Goal: Task Accomplishment & Management: Use online tool/utility

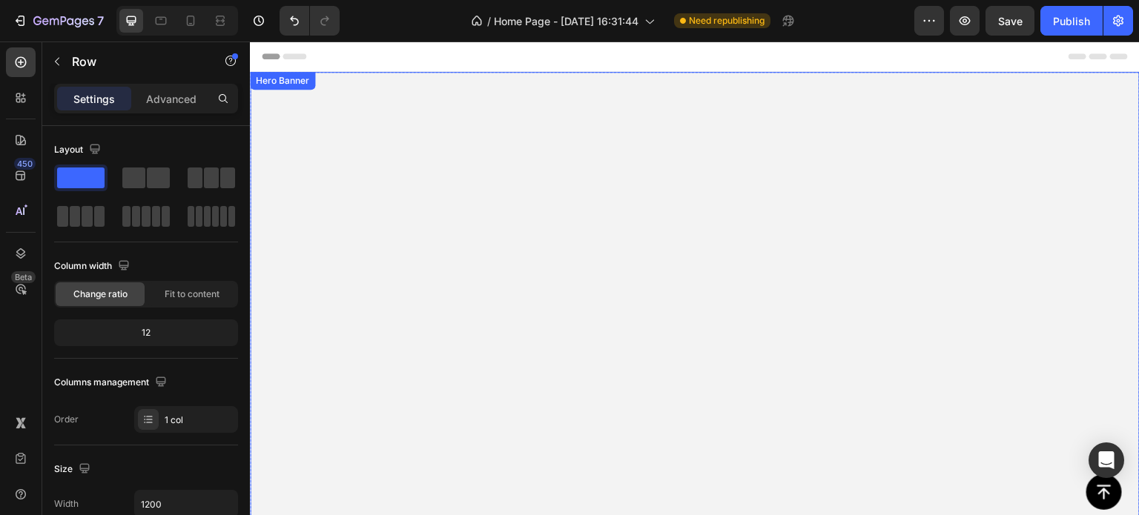
click at [297, 171] on video "Background Image" at bounding box center [695, 405] width 890 height 667
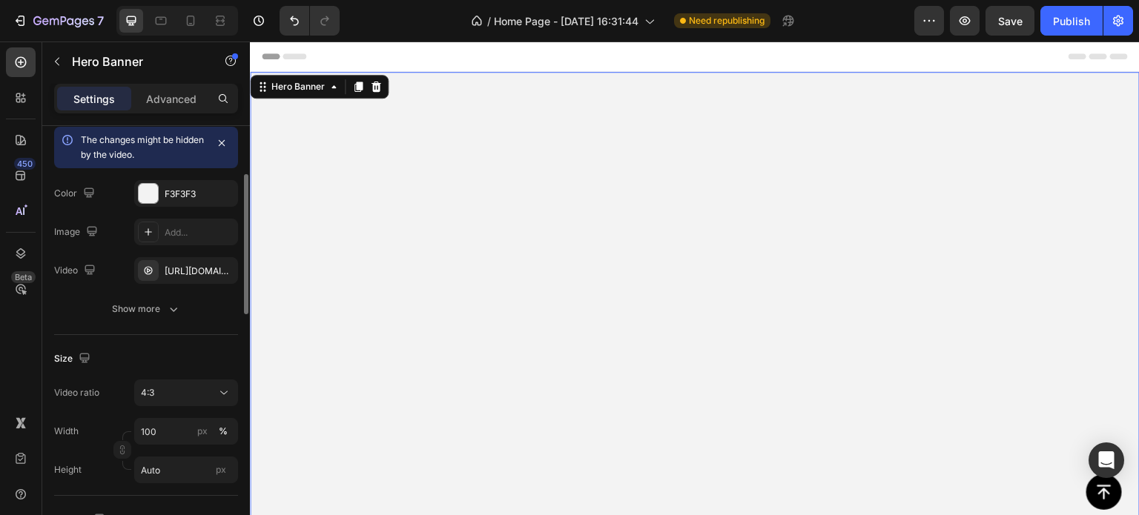
scroll to position [222, 0]
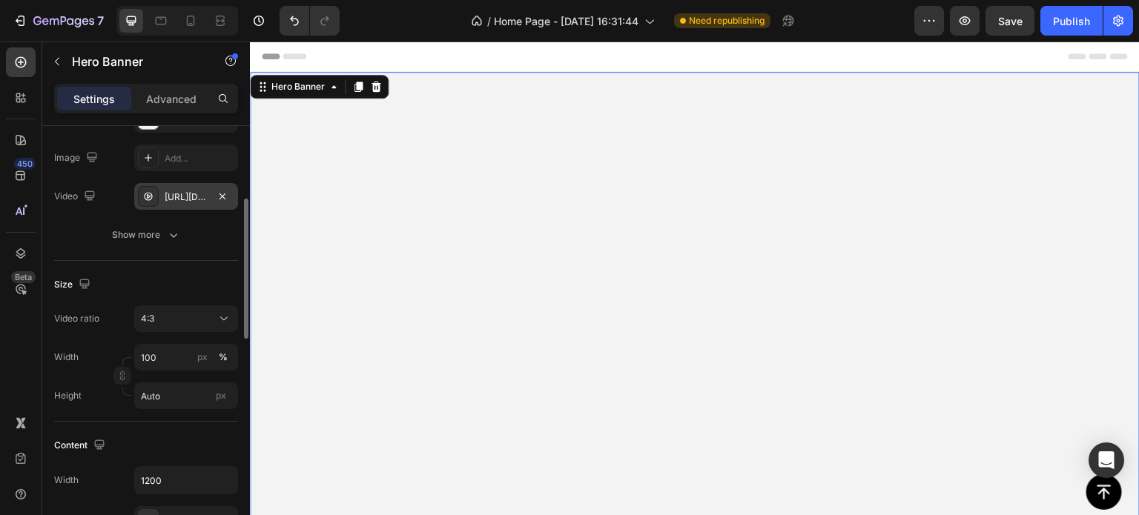
click at [205, 200] on div "[URL][DOMAIN_NAME]" at bounding box center [186, 197] width 43 height 13
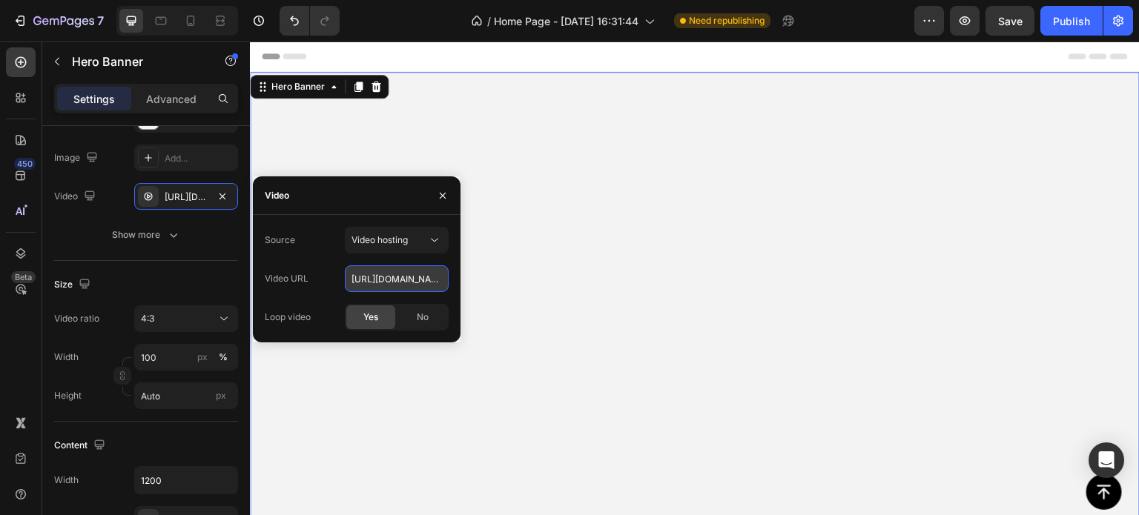
click at [421, 281] on input "[URL][DOMAIN_NAME]" at bounding box center [397, 278] width 104 height 27
paste input "970b384504041d29919e17d2a0db0b0"
type input "[URL][DOMAIN_NAME]"
click at [564, 131] on video "Background Image" at bounding box center [695, 405] width 890 height 667
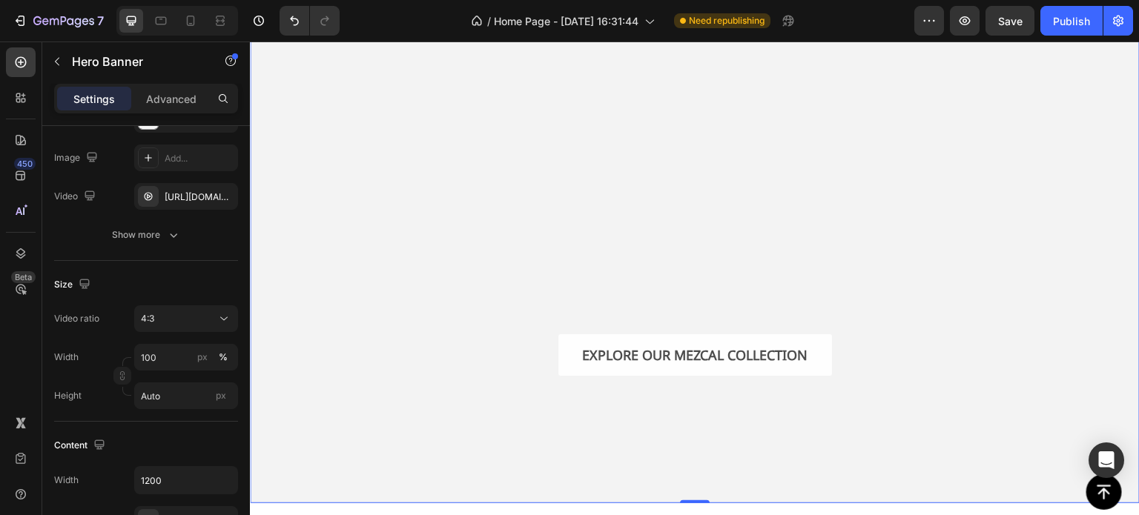
scroll to position [148, 0]
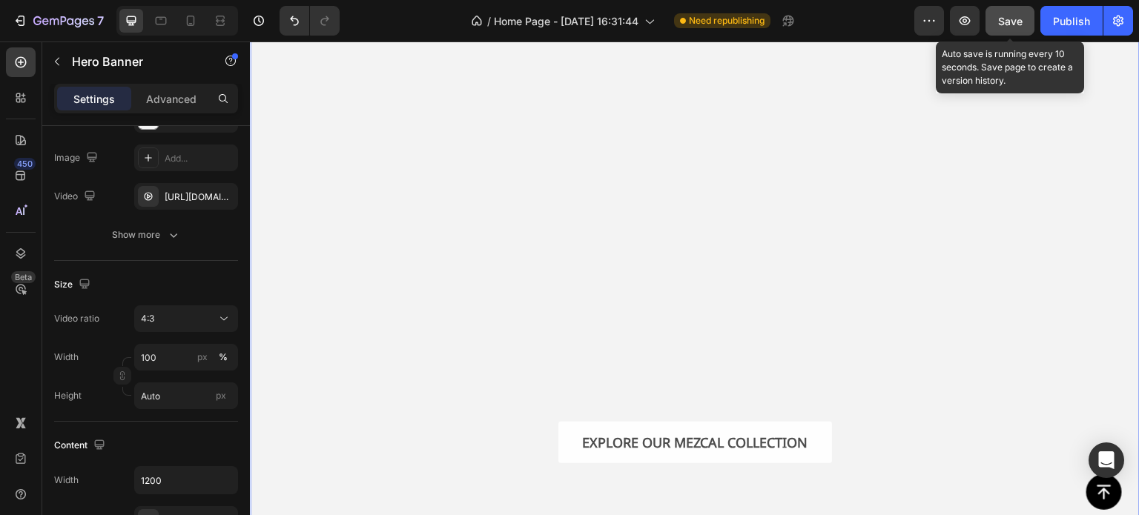
click at [1013, 19] on span "Save" at bounding box center [1010, 21] width 24 height 13
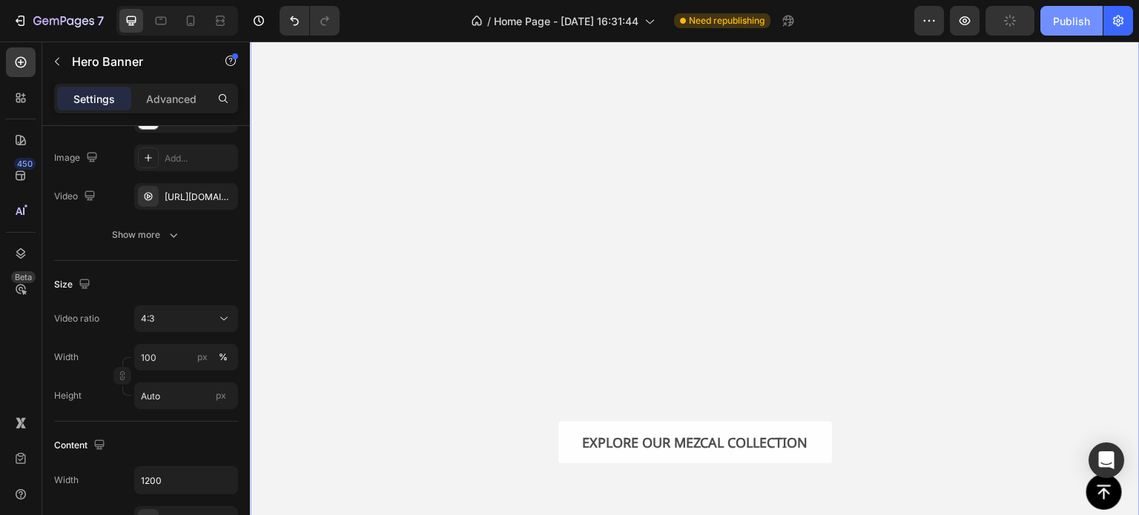
click at [1063, 22] on div "Publish" at bounding box center [1071, 21] width 37 height 16
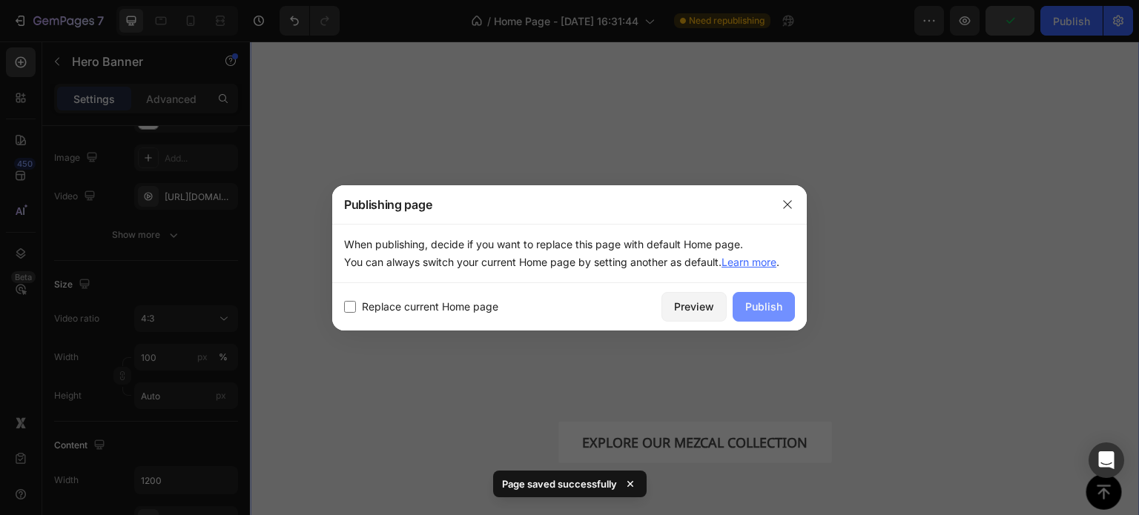
click at [776, 309] on div "Publish" at bounding box center [763, 307] width 37 height 16
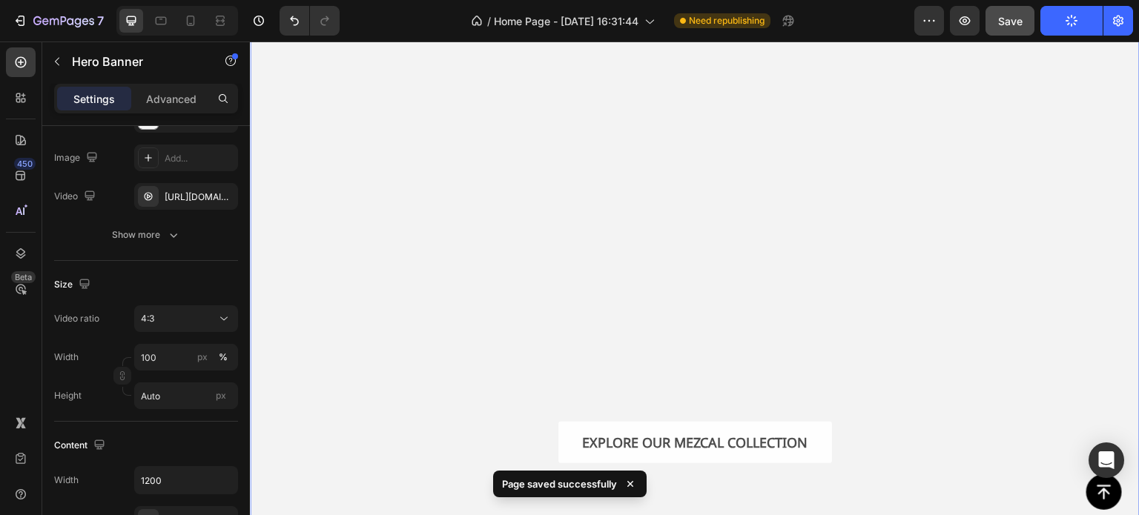
scroll to position [445, 0]
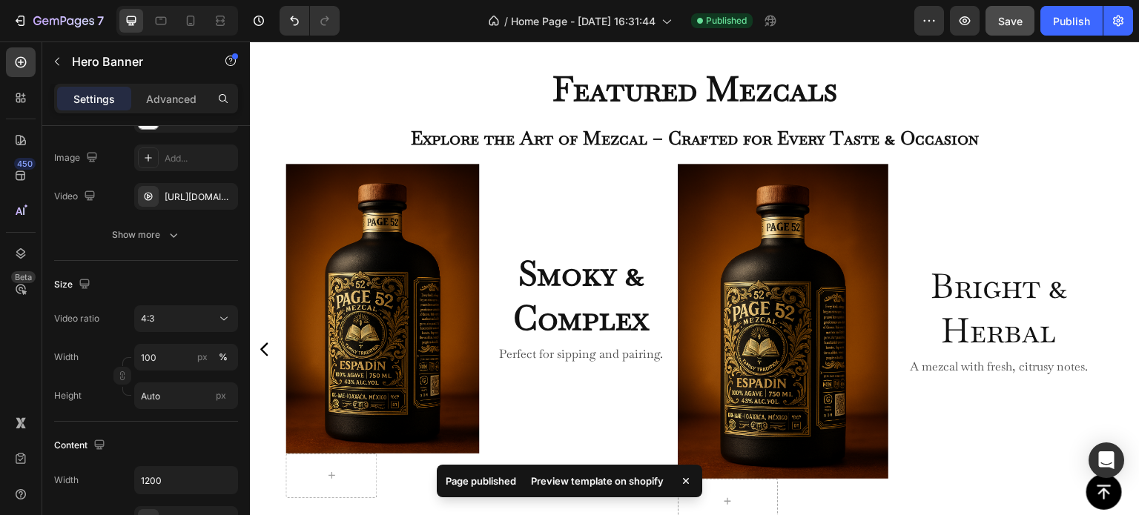
scroll to position [667, 0]
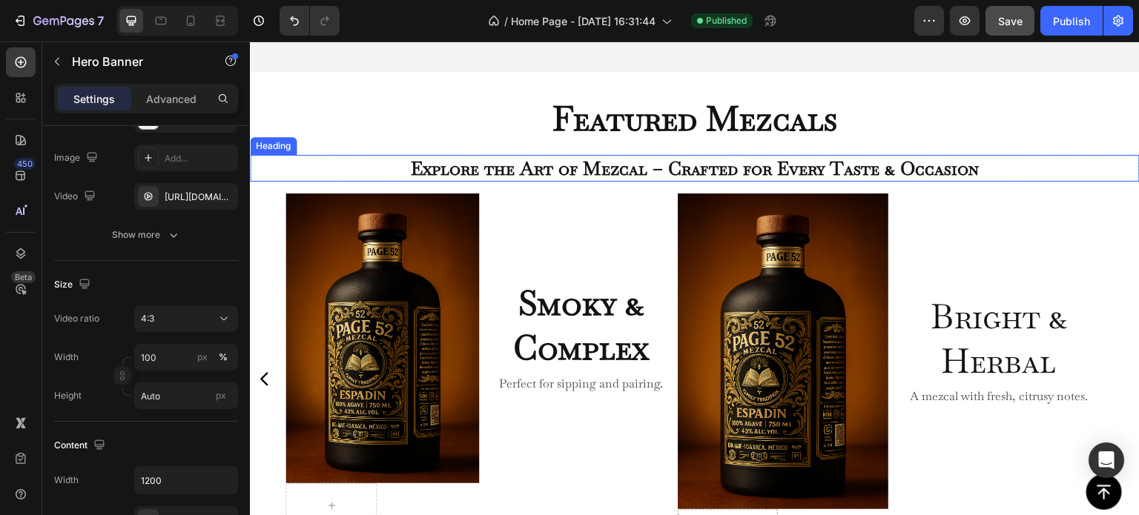
click at [614, 165] on h2 "Explore the Art of Mezcal – Crafted for Every Taste & Occasion" at bounding box center [695, 168] width 890 height 27
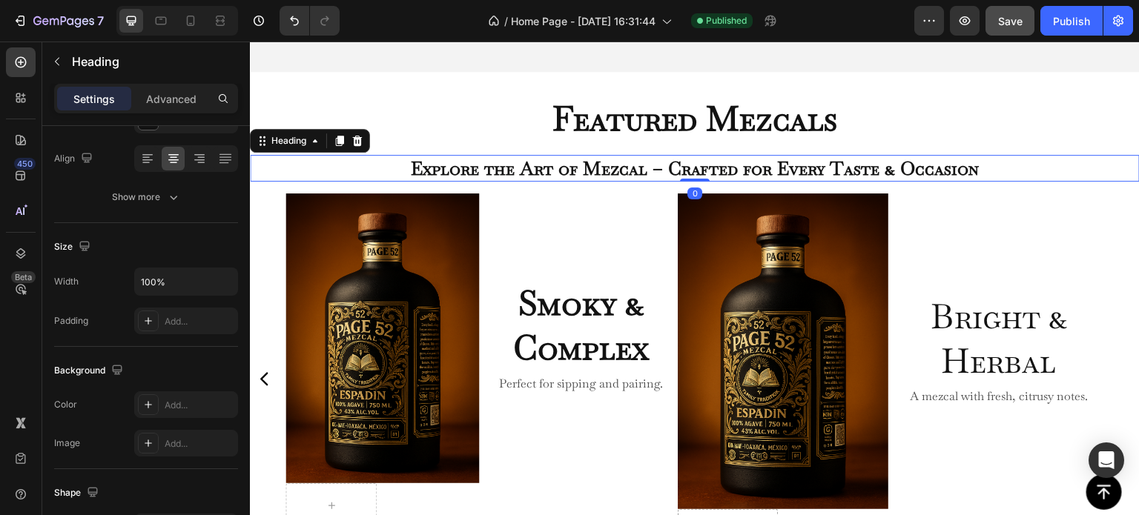
scroll to position [0, 0]
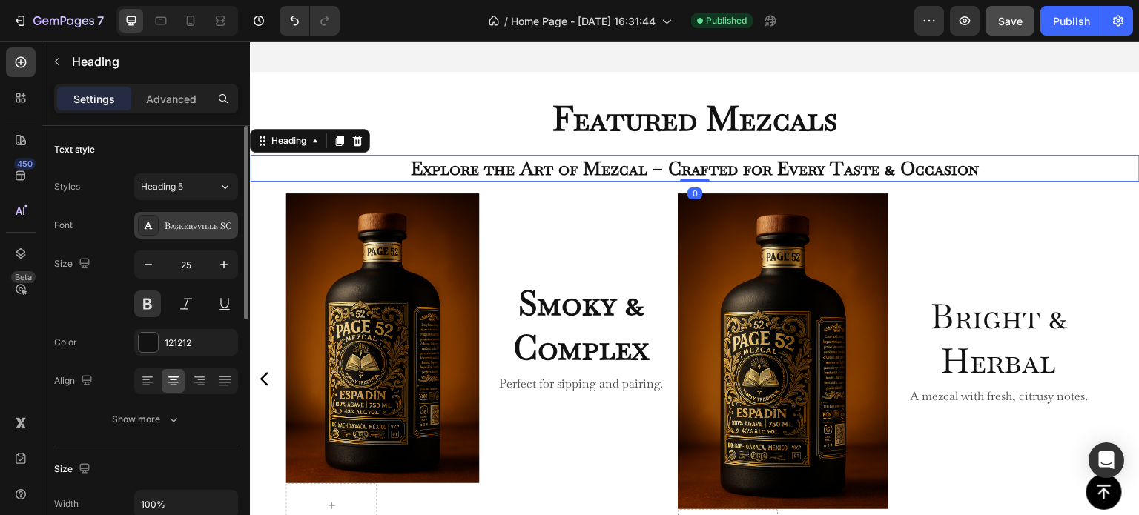
click at [189, 225] on div "Baskervville SC" at bounding box center [200, 225] width 70 height 13
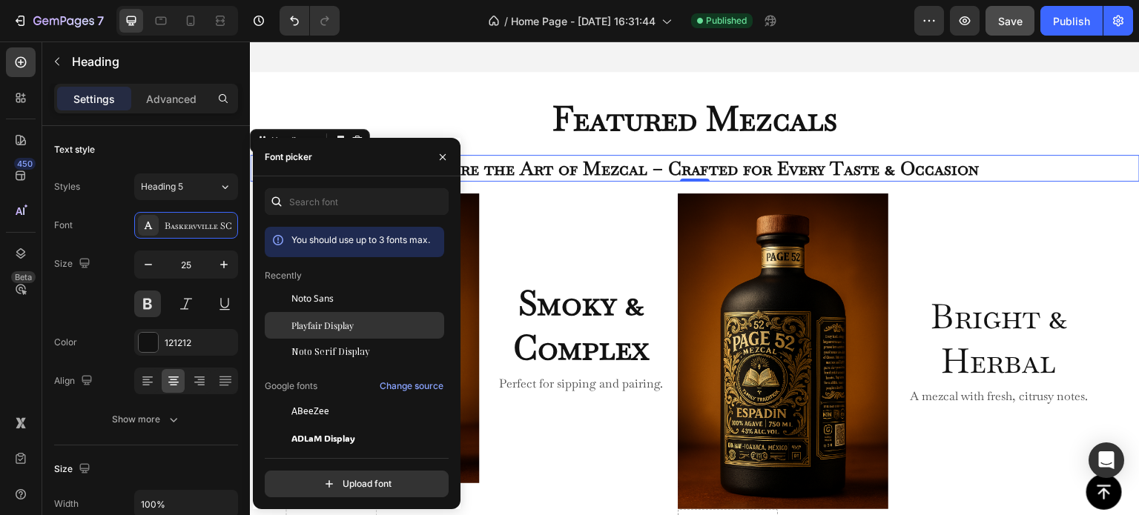
click at [338, 323] on span "Playfair Display" at bounding box center [322, 325] width 62 height 13
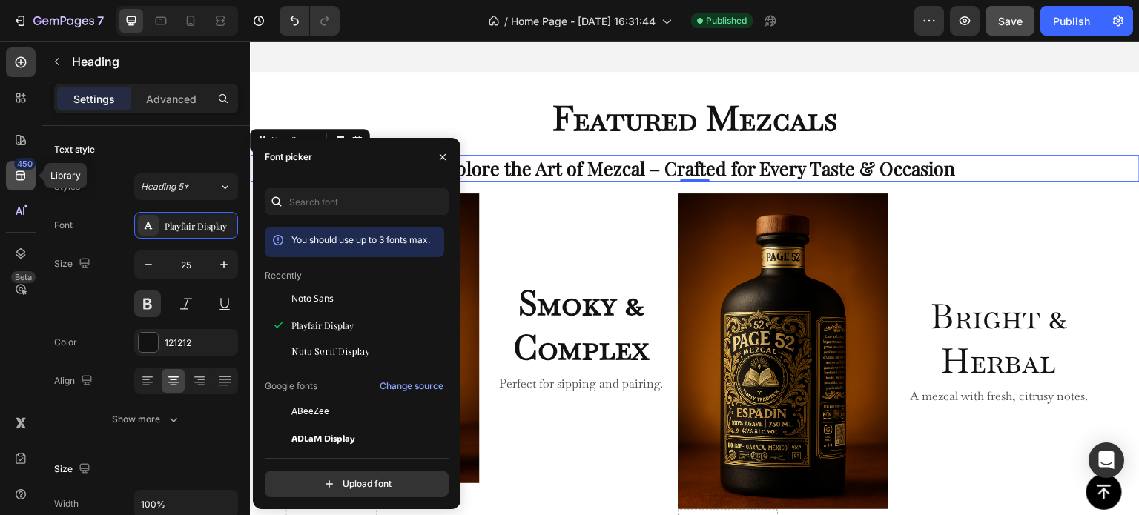
click at [20, 181] on icon at bounding box center [20, 175] width 15 height 15
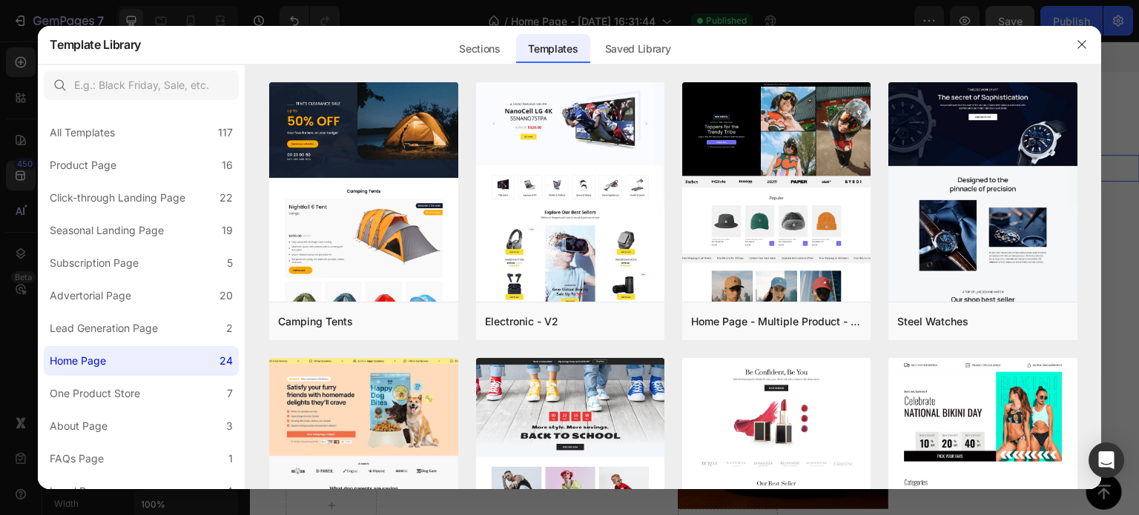
click at [423, 7] on div at bounding box center [569, 257] width 1139 height 515
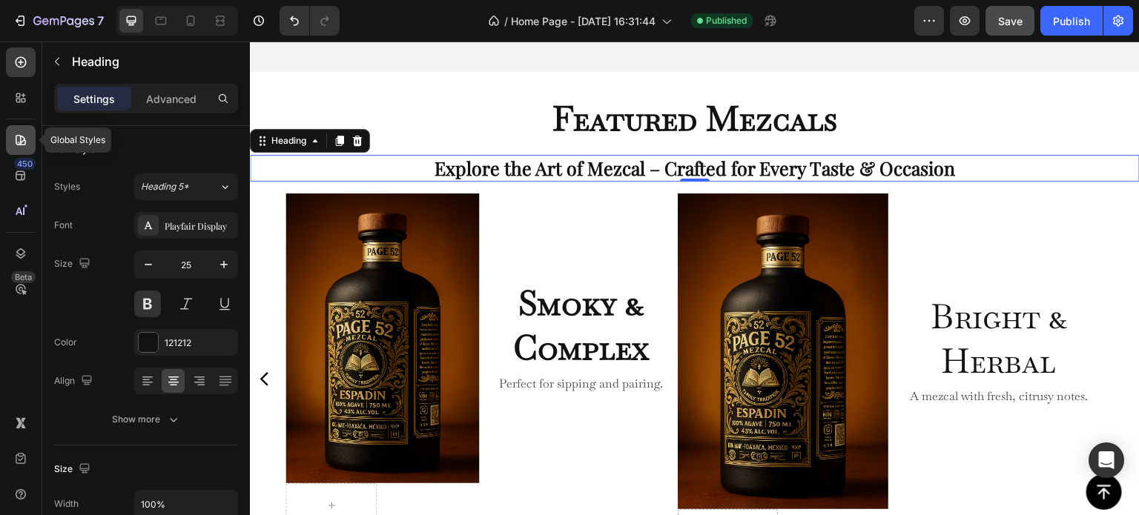
click at [23, 136] on icon at bounding box center [20, 140] width 15 height 15
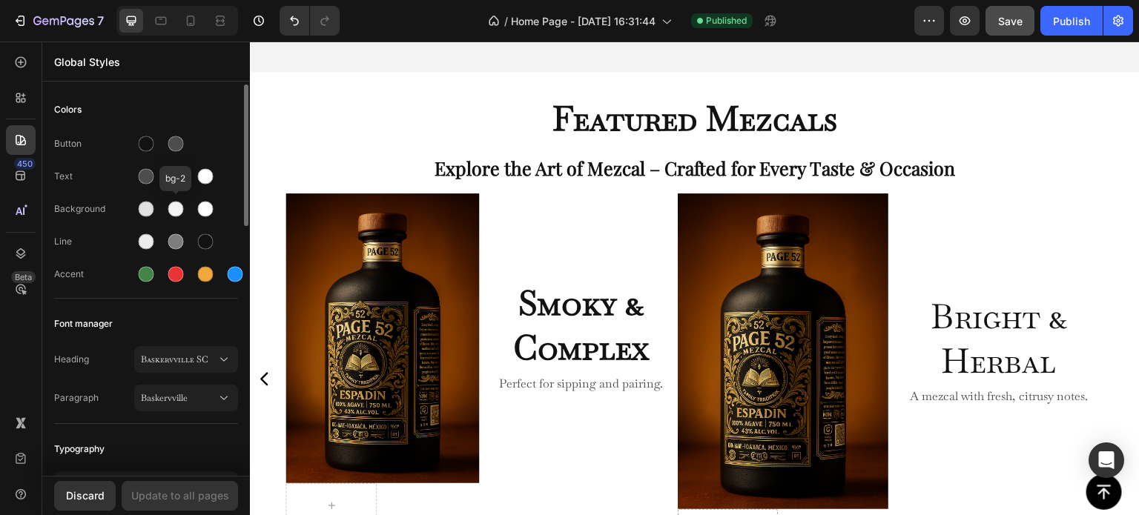
scroll to position [74, 0]
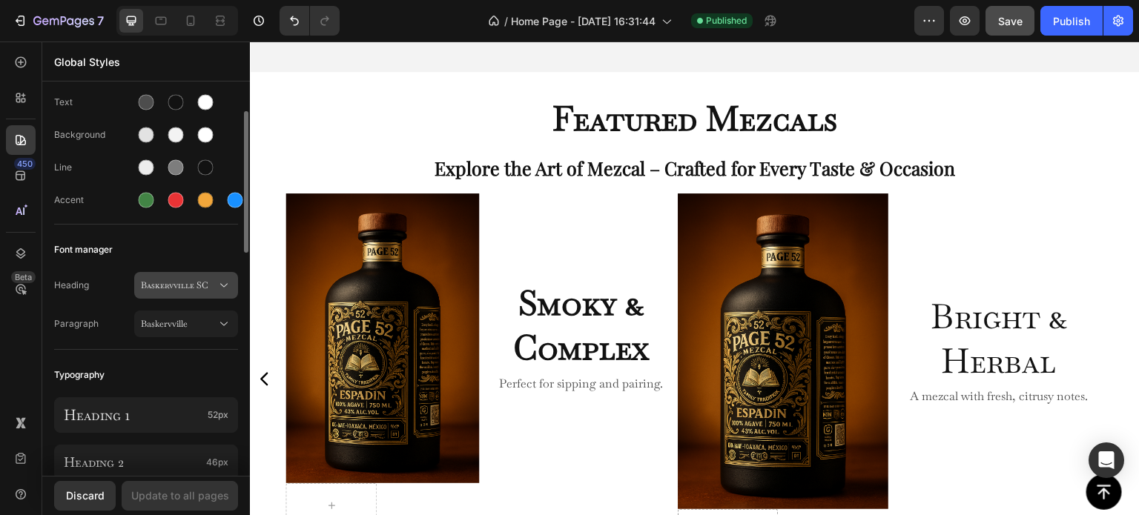
click at [214, 287] on span "Baskervville SC" at bounding box center [179, 285] width 76 height 13
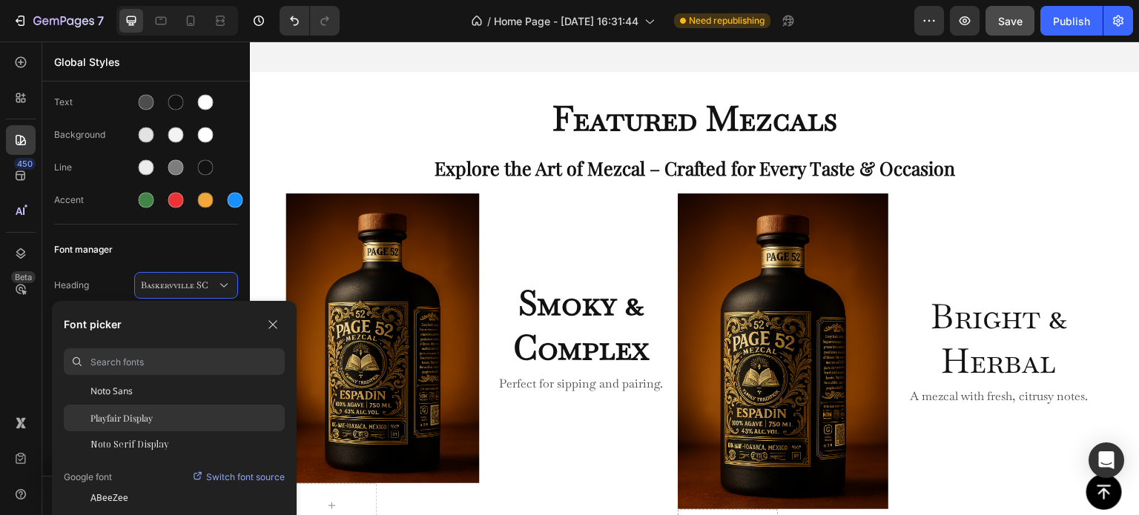
click at [164, 424] on div "Playfair Display" at bounding box center [187, 418] width 194 height 13
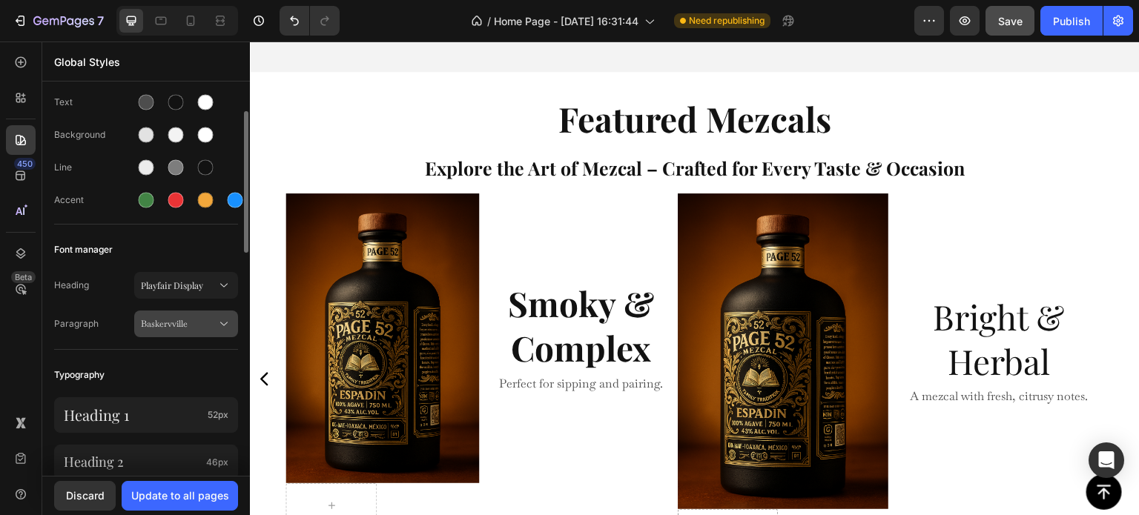
click at [192, 328] on span "Baskervville" at bounding box center [179, 323] width 76 height 13
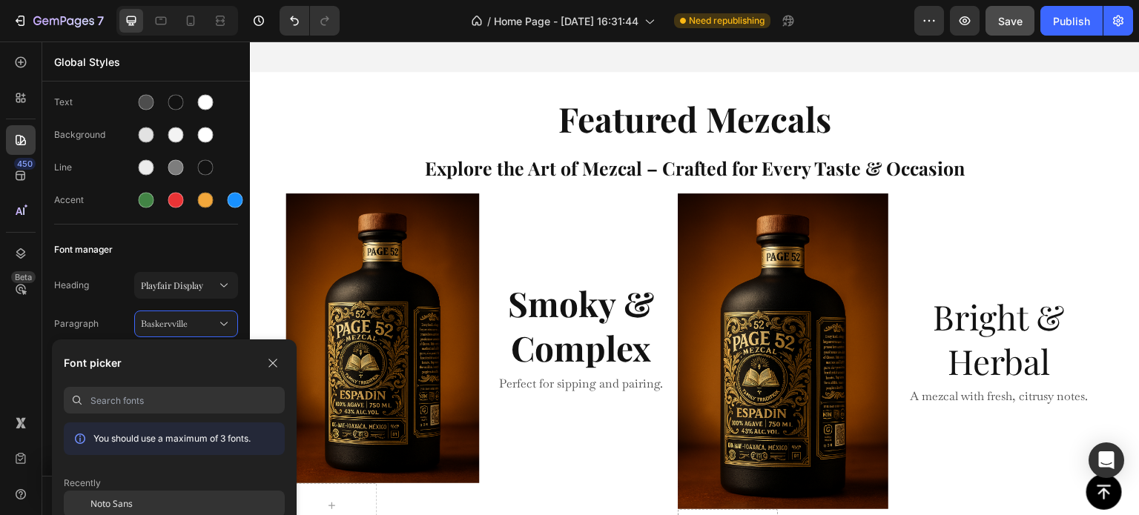
click at [133, 506] on span "Noto Sans" at bounding box center [111, 504] width 42 height 13
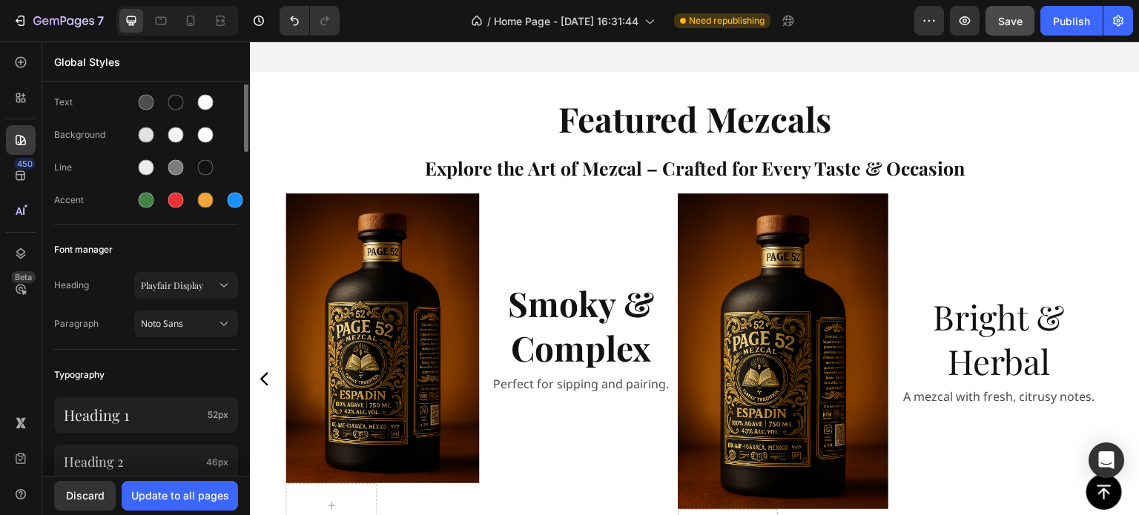
scroll to position [0, 0]
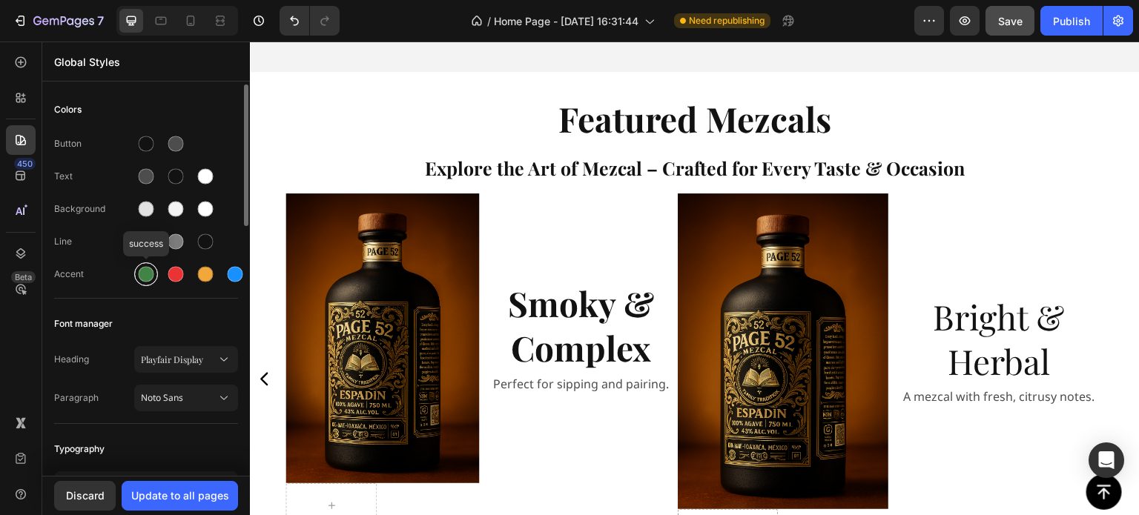
click at [145, 275] on div at bounding box center [147, 275] width 16 height 16
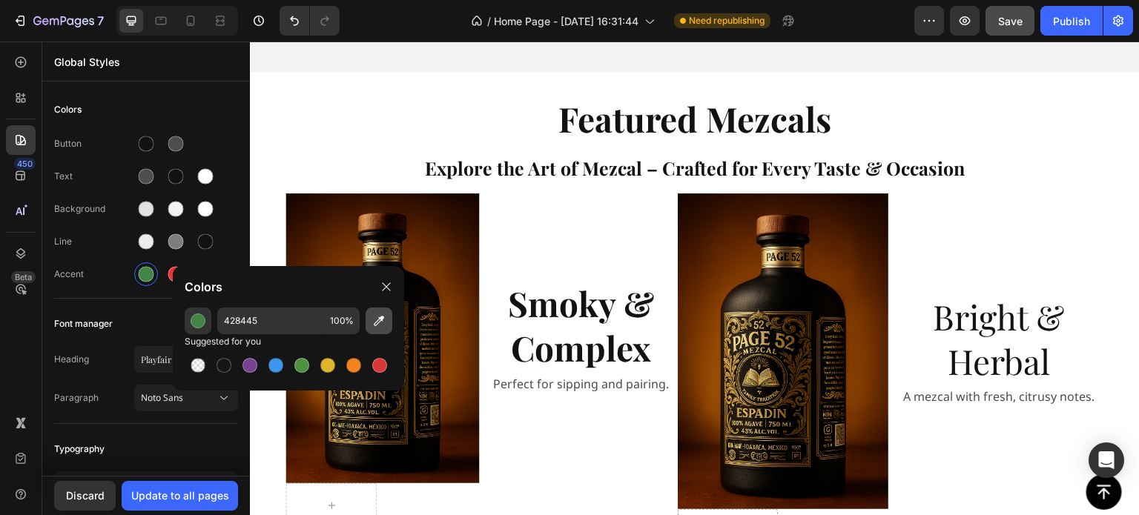
click at [377, 323] on icon "button" at bounding box center [378, 321] width 15 height 15
click at [380, 323] on icon "button" at bounding box center [378, 321] width 15 height 15
type input "CE9A4B"
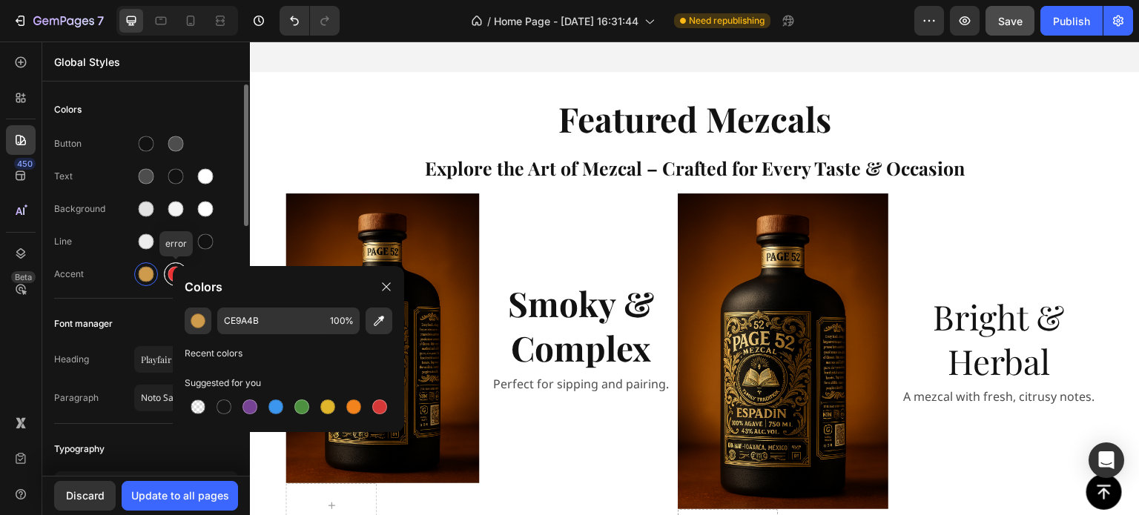
click at [171, 273] on div at bounding box center [176, 275] width 16 height 16
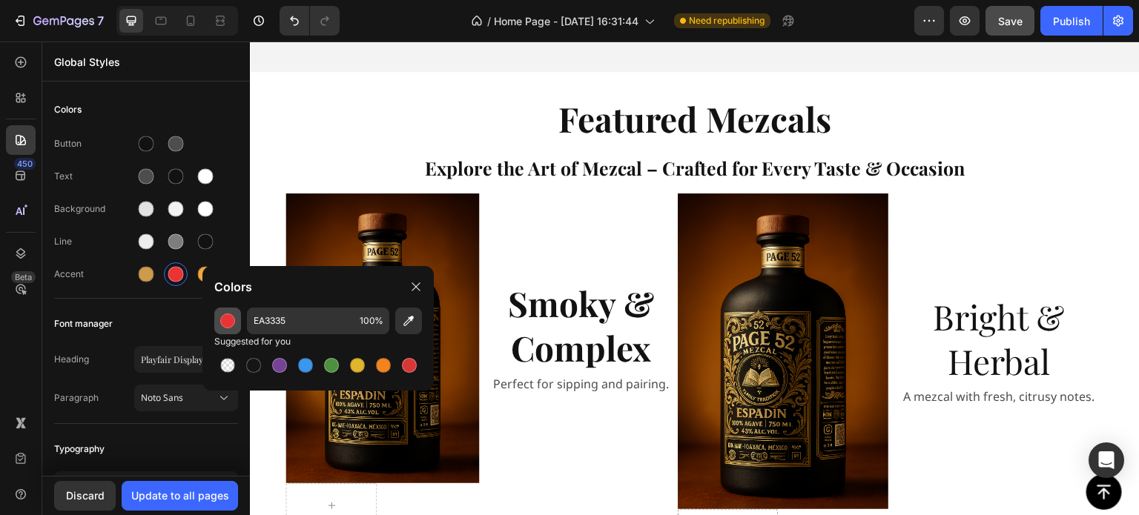
click at [228, 318] on div "button" at bounding box center [227, 321] width 15 height 15
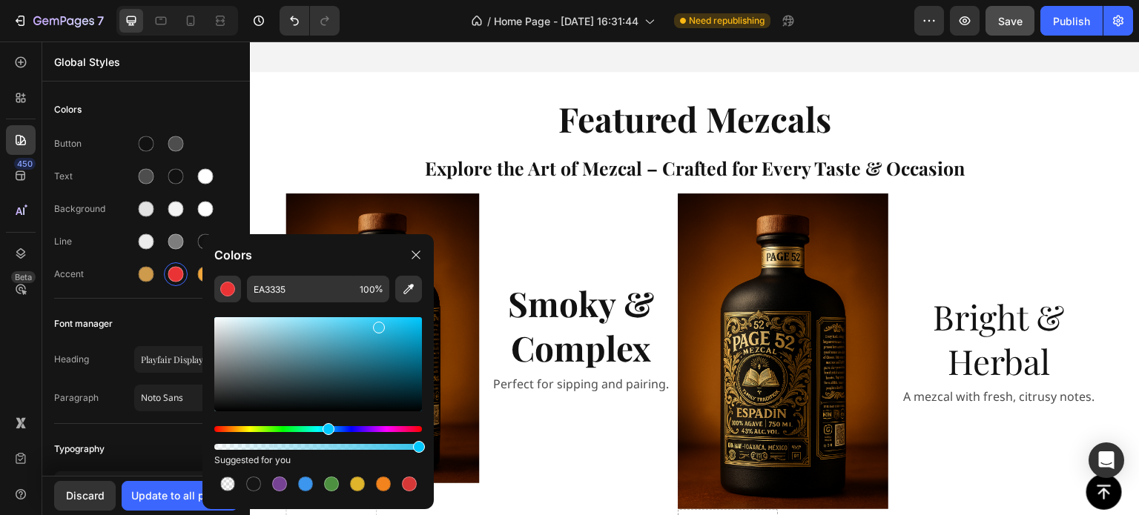
click at [326, 429] on div "Hue" at bounding box center [318, 429] width 208 height 6
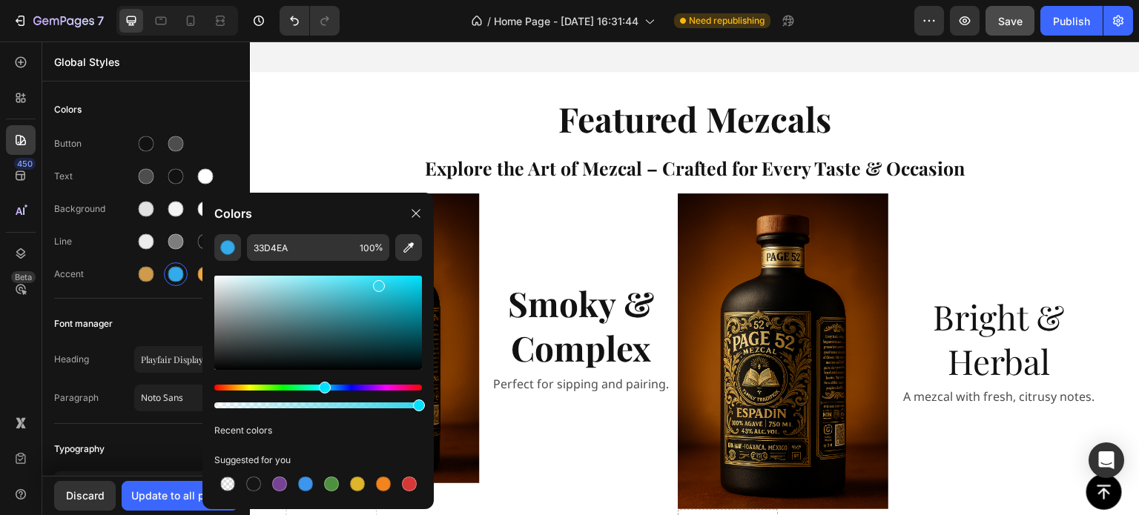
click at [323, 389] on div "Hue" at bounding box center [325, 388] width 12 height 12
click at [347, 327] on div at bounding box center [318, 323] width 208 height 94
type input "2A6A72"
click at [237, 144] on div "Button" at bounding box center [146, 144] width 184 height 24
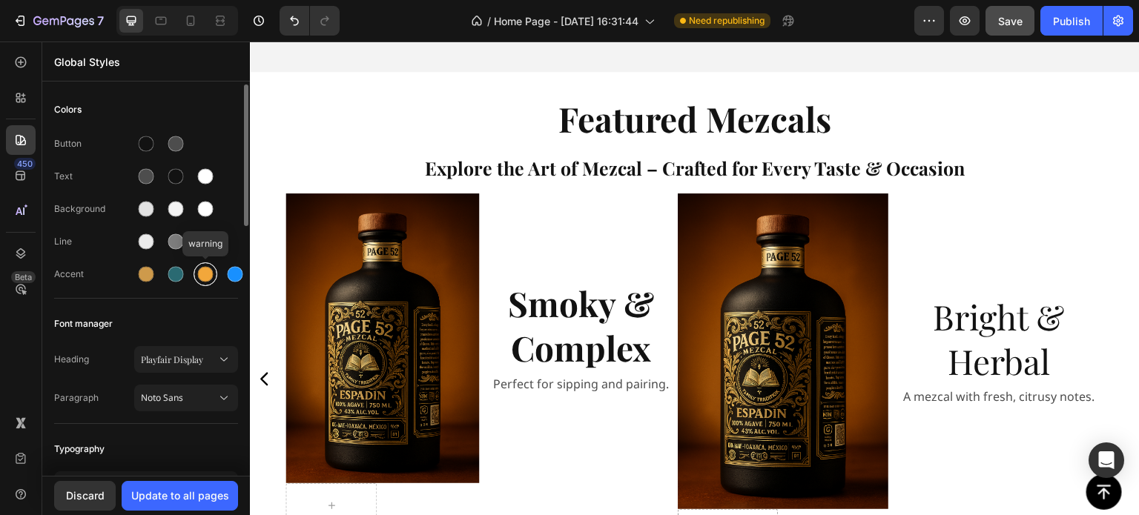
click at [205, 271] on div at bounding box center [206, 275] width 16 height 16
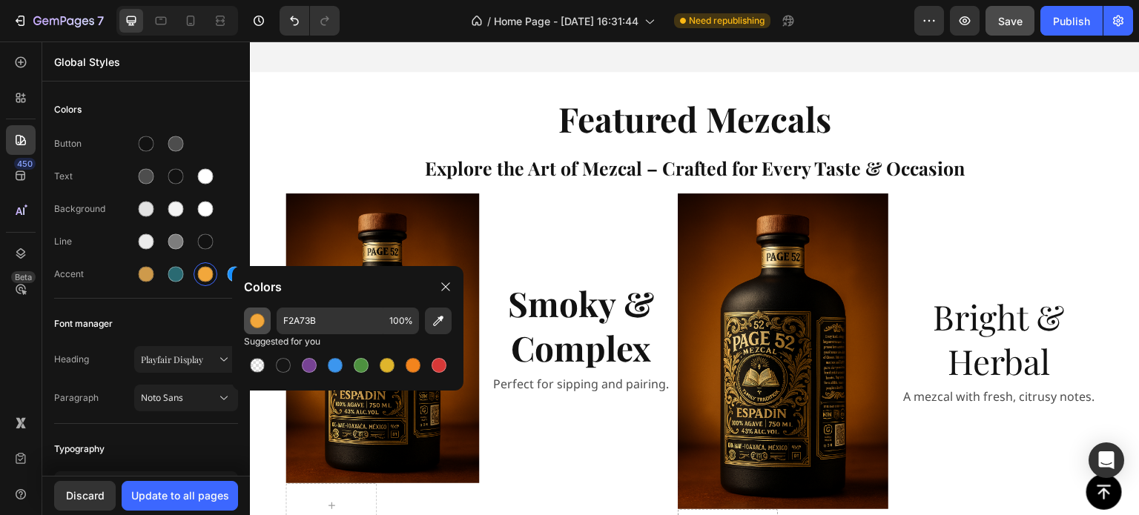
click at [261, 328] on div "button" at bounding box center [257, 321] width 15 height 15
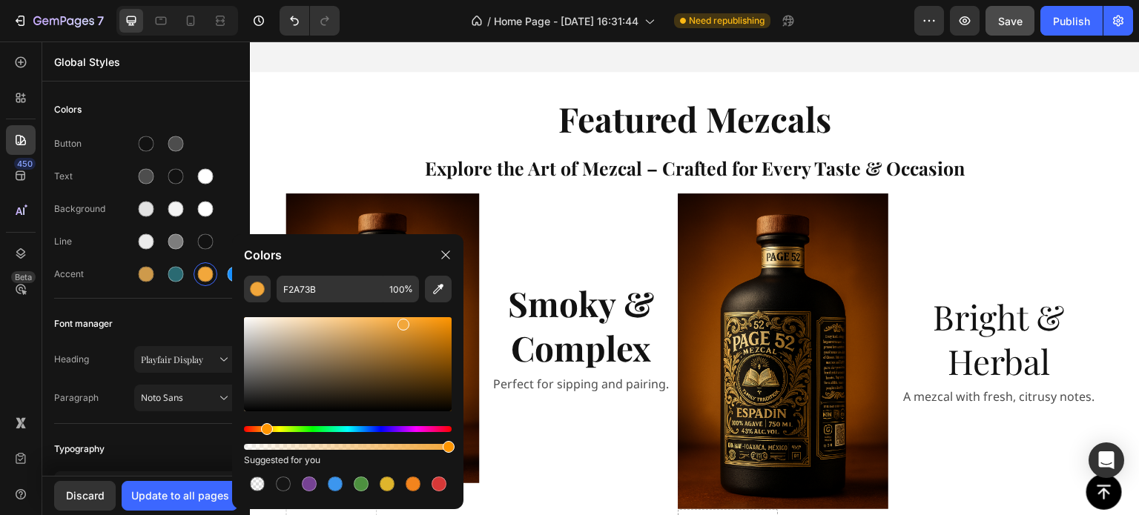
click at [309, 429] on div "Hue" at bounding box center [348, 429] width 208 height 6
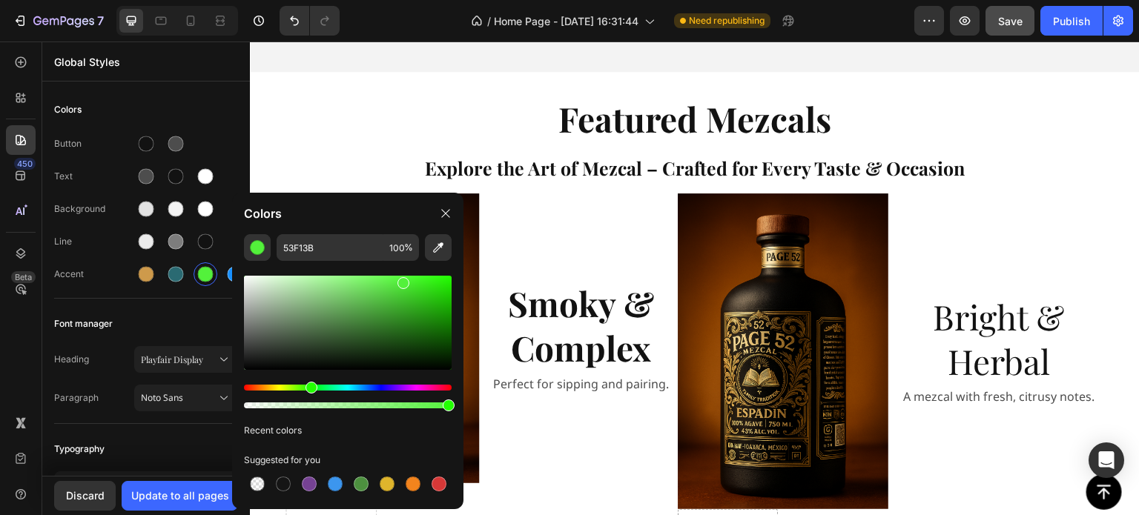
click at [297, 429] on div "Recent colors" at bounding box center [348, 430] width 208 height 15
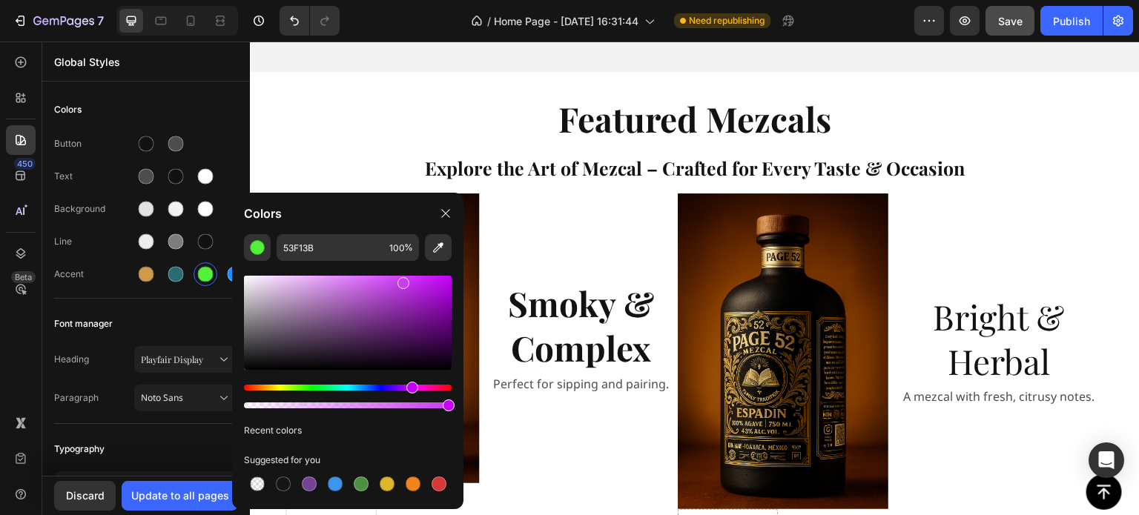
click at [410, 385] on div "Hue" at bounding box center [348, 388] width 208 height 6
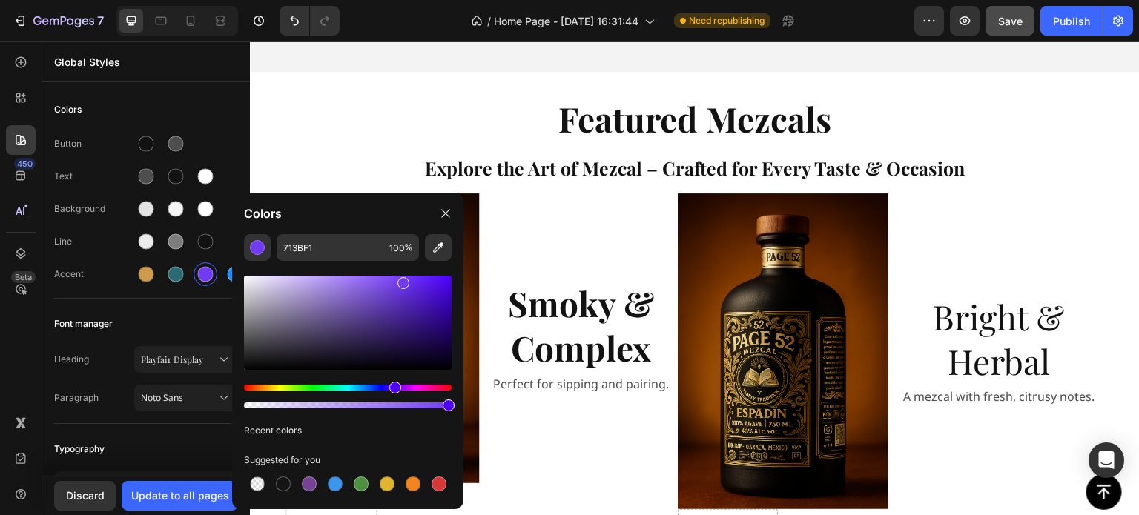
click at [394, 387] on div "Hue" at bounding box center [348, 388] width 208 height 6
drag, startPoint x: 401, startPoint y: 286, endPoint x: 380, endPoint y: 331, distance: 49.1
click at [380, 331] on div at bounding box center [382, 332] width 12 height 12
click at [386, 334] on div at bounding box center [388, 338] width 12 height 12
type input "311E5E"
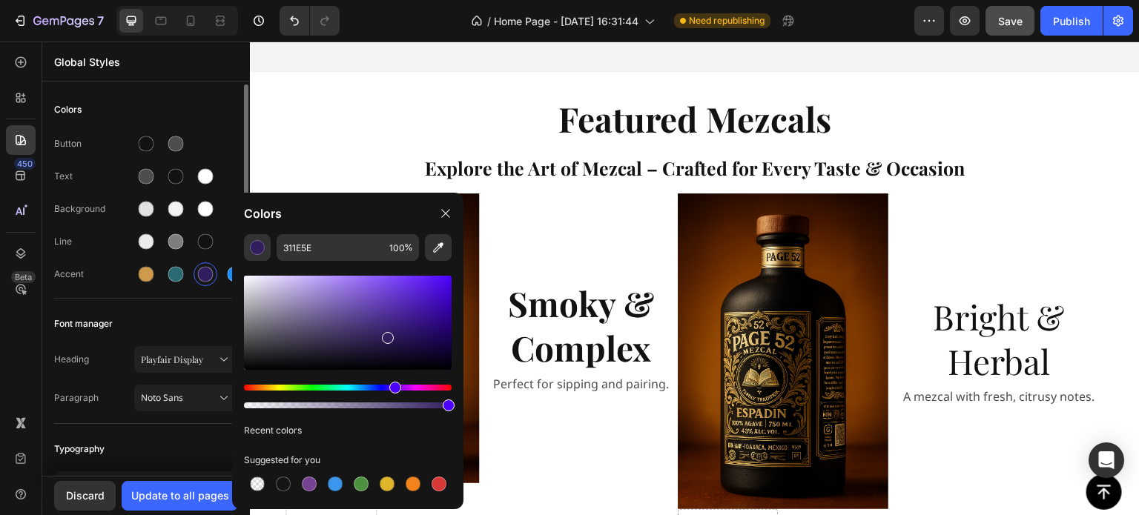
click at [182, 294] on div "Button Text Background Line Accent" at bounding box center [146, 210] width 184 height 175
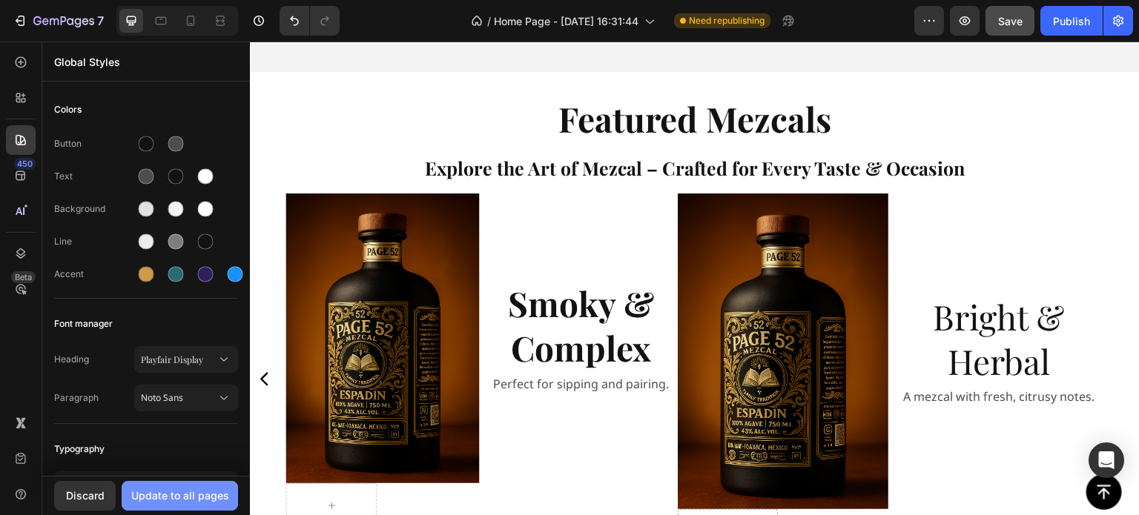
click at [190, 493] on div "Update to all pages" at bounding box center [180, 496] width 98 height 16
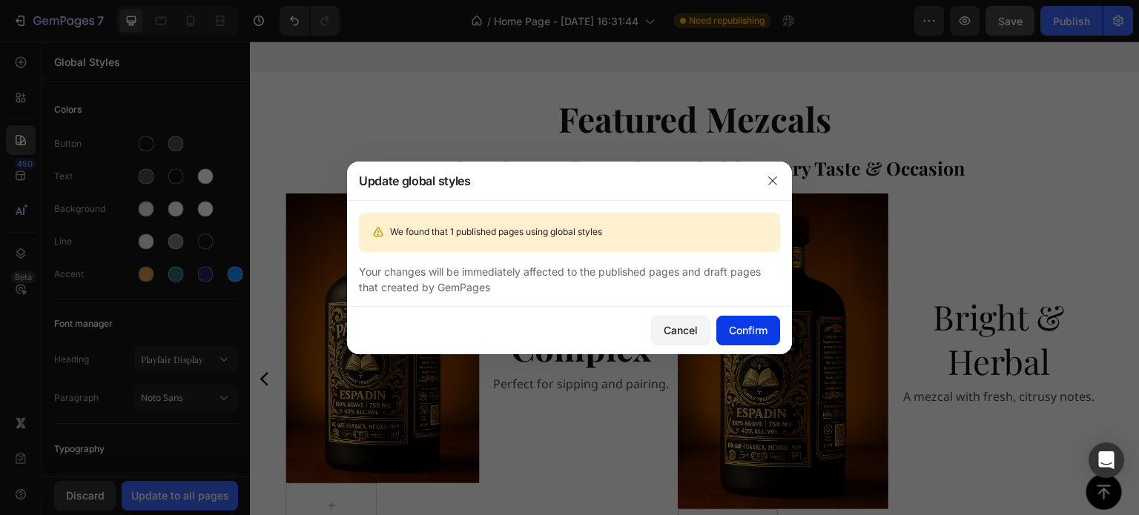
click at [761, 318] on button "Confirm" at bounding box center [748, 331] width 64 height 30
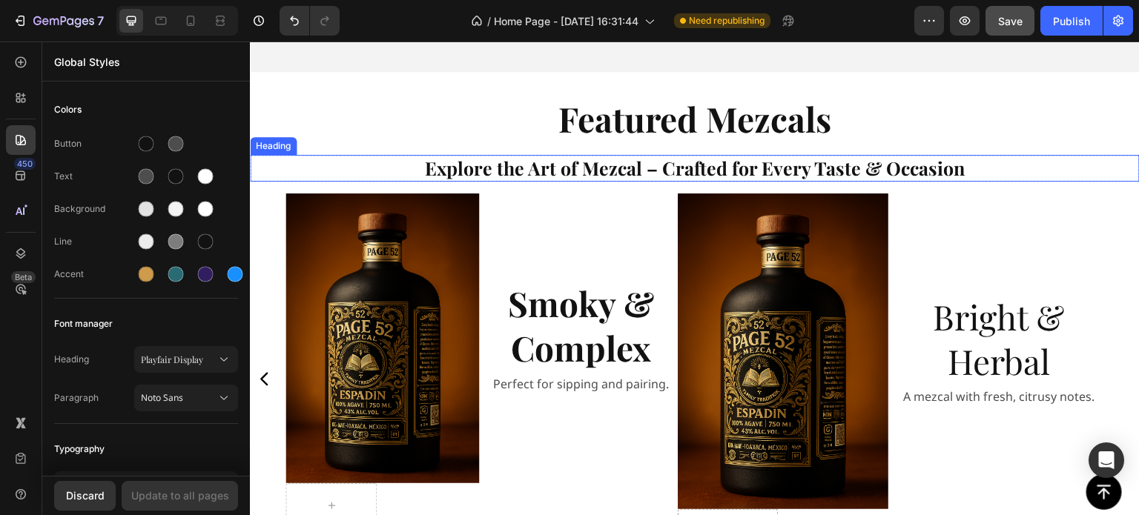
click at [569, 155] on h2 "Explore the Art of Mezcal – Crafted for Every Taste & Occasion" at bounding box center [695, 168] width 890 height 27
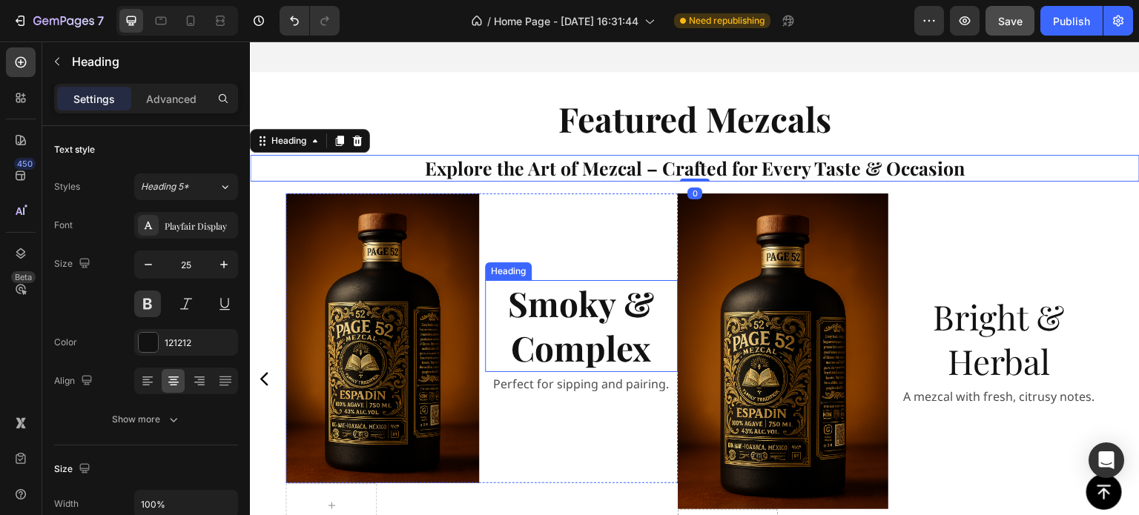
click at [581, 320] on strong "Smoky & Complex" at bounding box center [581, 325] width 146 height 90
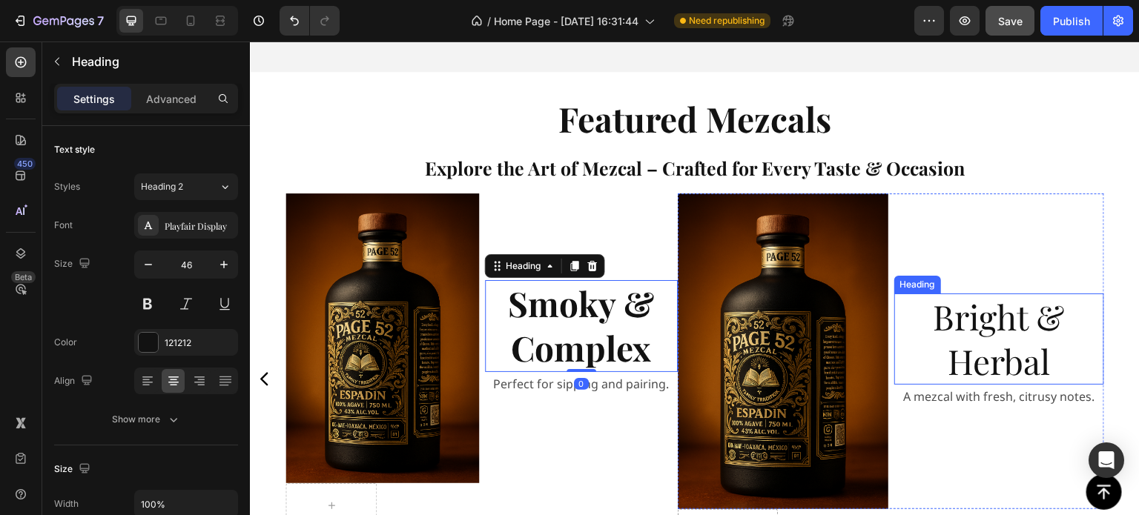
click at [965, 314] on h2 "Bright & Herbal" at bounding box center [999, 340] width 211 height 92
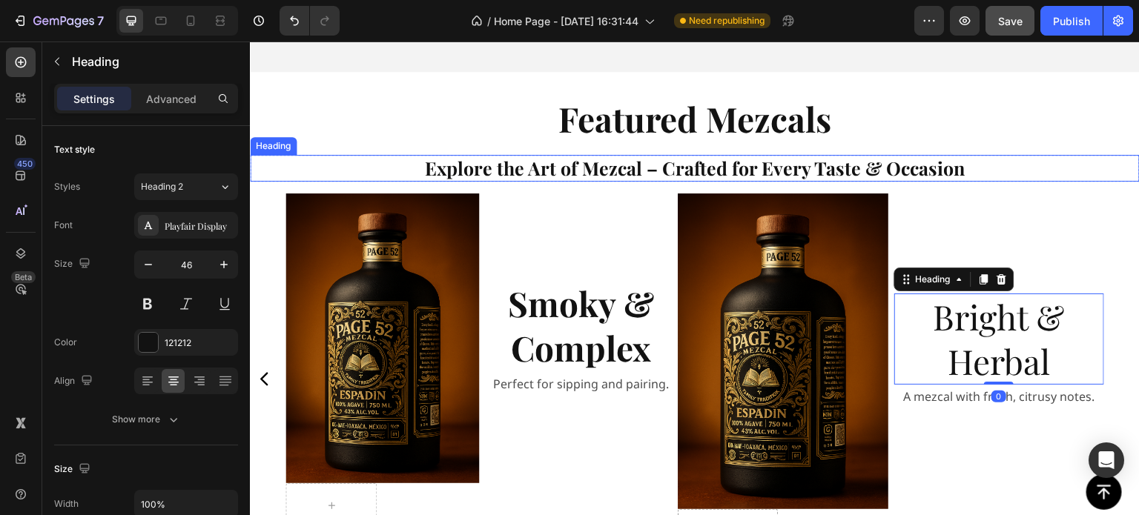
drag, startPoint x: 634, startPoint y: 162, endPoint x: 622, endPoint y: 159, distance: 12.2
click at [634, 162] on h2 "Explore the Art of Mezcal – Crafted for Every Taste & Occasion" at bounding box center [695, 168] width 890 height 27
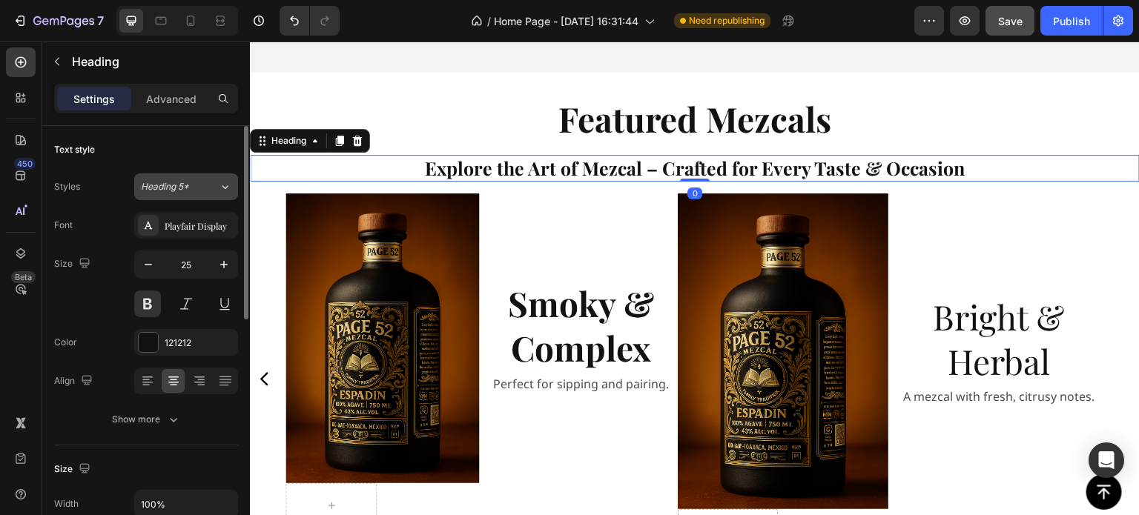
click at [210, 185] on div "Heading 5*" at bounding box center [180, 186] width 78 height 13
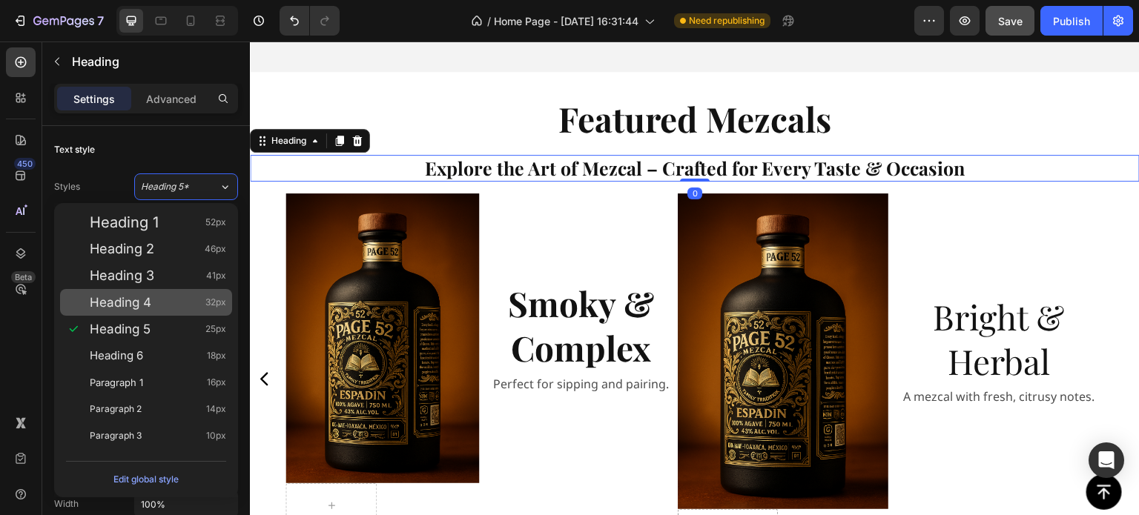
click at [137, 297] on span "Heading 4" at bounding box center [121, 302] width 62 height 15
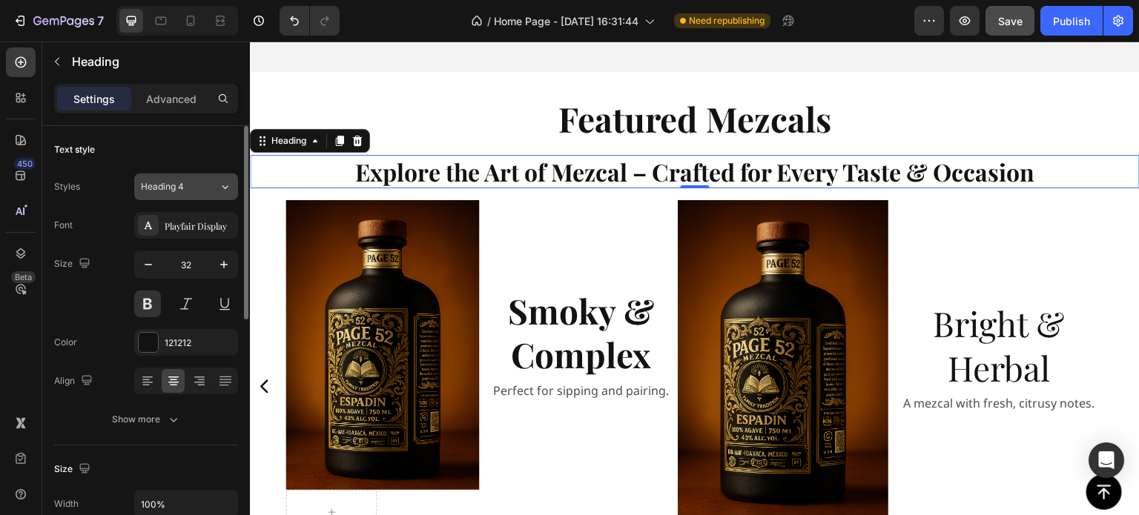
click at [202, 189] on div "Heading 4" at bounding box center [180, 186] width 78 height 13
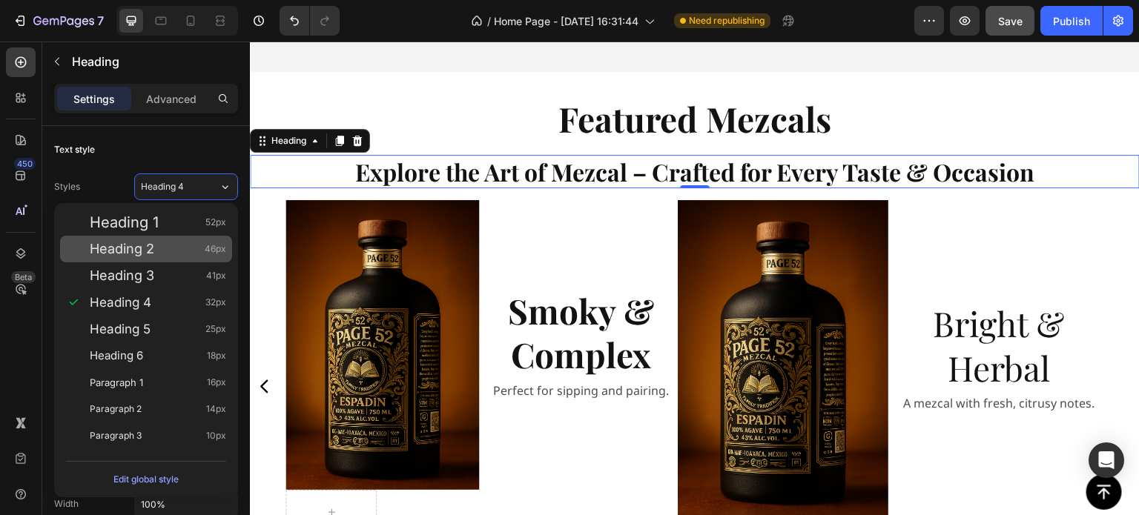
click at [197, 251] on div "Heading 2 46px" at bounding box center [158, 249] width 136 height 15
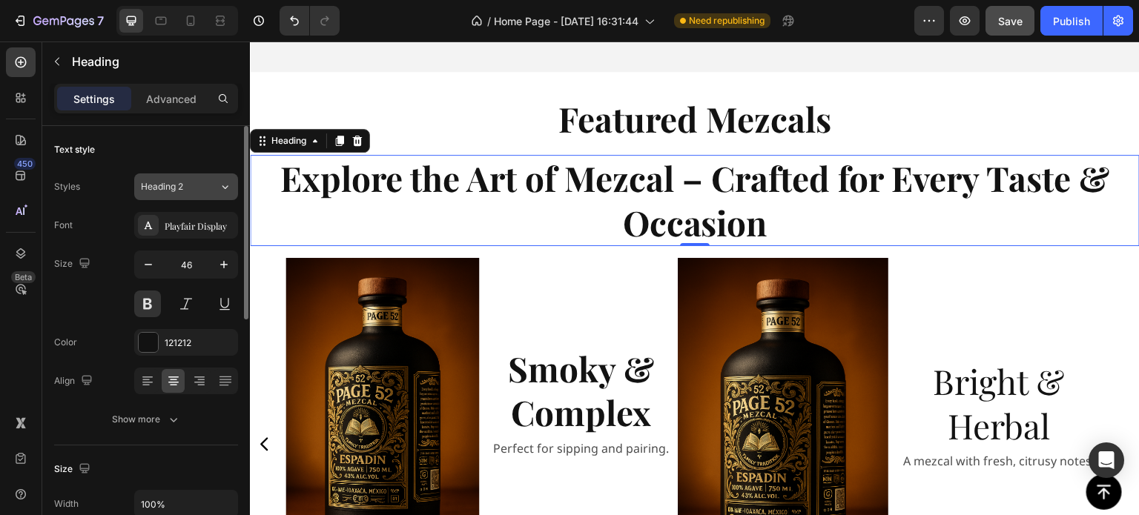
click at [205, 192] on div "Heading 2" at bounding box center [180, 186] width 78 height 13
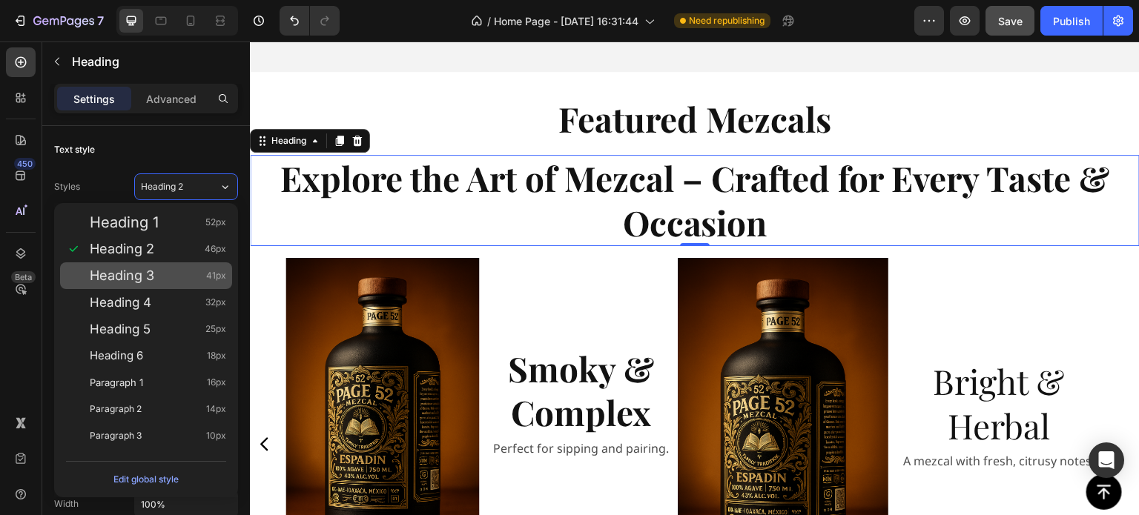
click at [191, 281] on div "Heading 3 41px" at bounding box center [158, 275] width 136 height 15
type input "41"
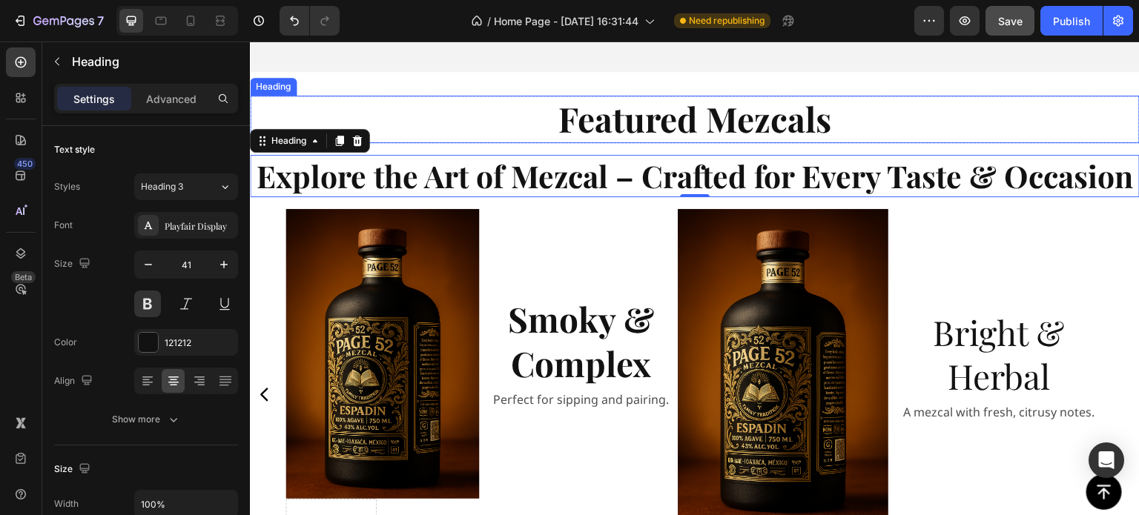
click at [698, 120] on strong "Featured Mezcals" at bounding box center [694, 119] width 273 height 46
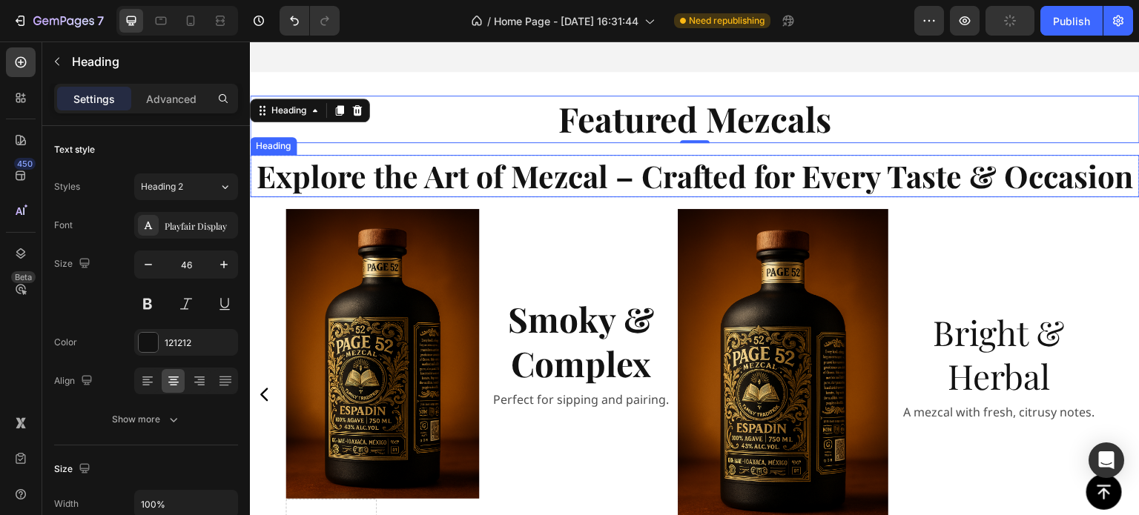
click at [712, 186] on h2 "Explore the Art of Mezcal – Crafted for Every Taste & Occasion" at bounding box center [695, 176] width 890 height 42
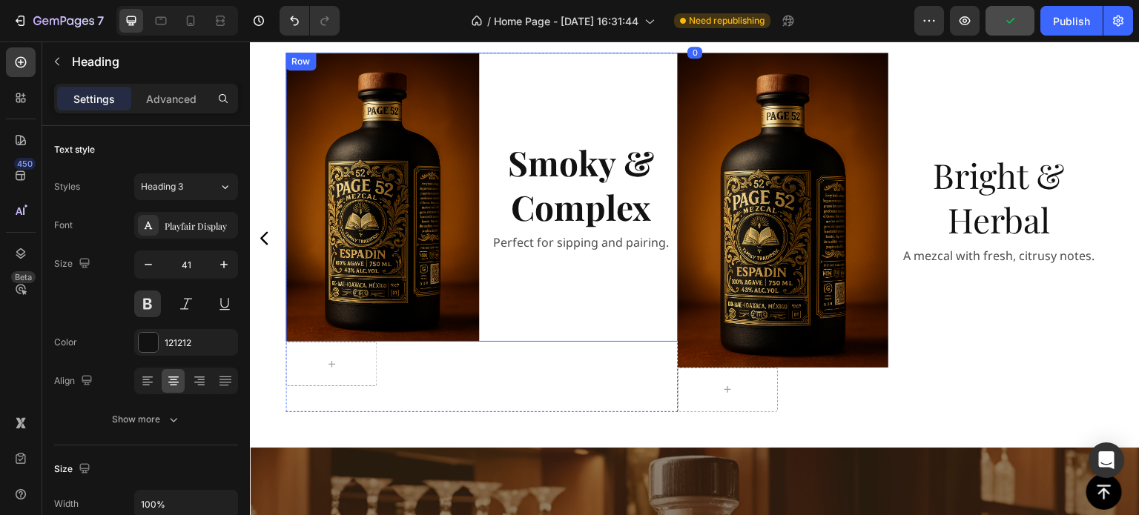
scroll to position [890, 0]
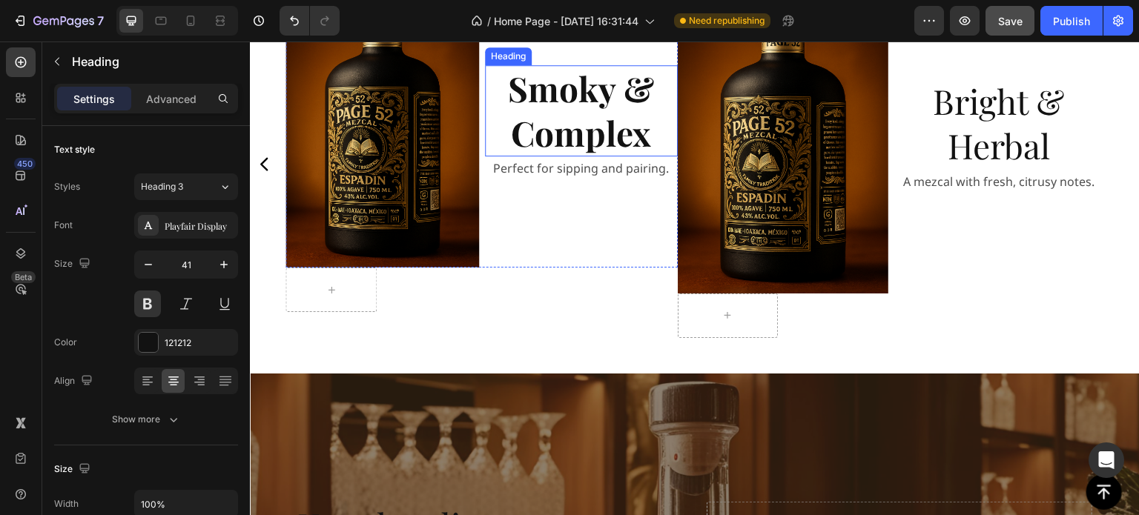
click at [579, 156] on strong "Smoky & Complex" at bounding box center [581, 110] width 146 height 90
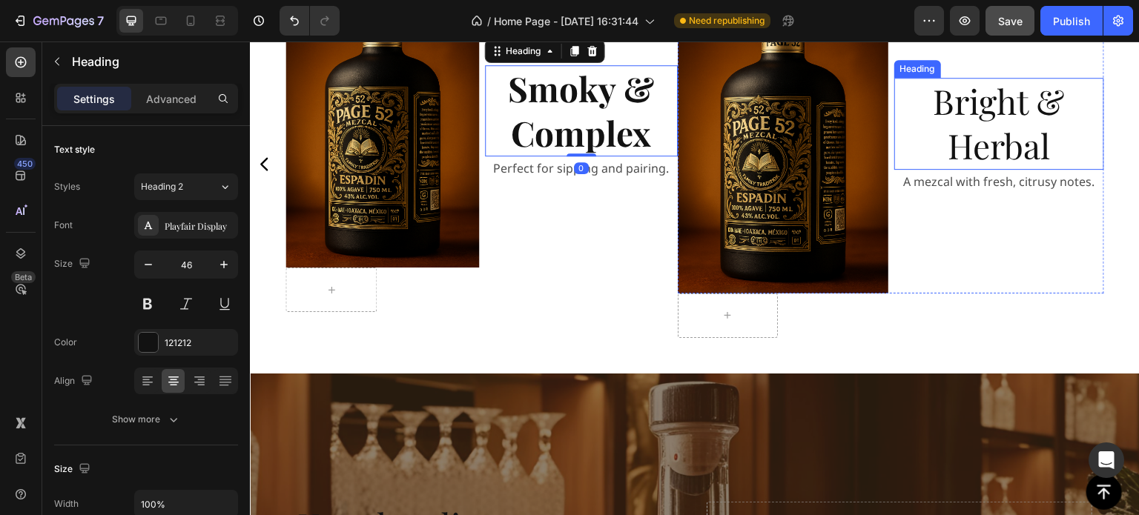
click at [927, 166] on h2 "Bright & Herbal" at bounding box center [999, 124] width 211 height 92
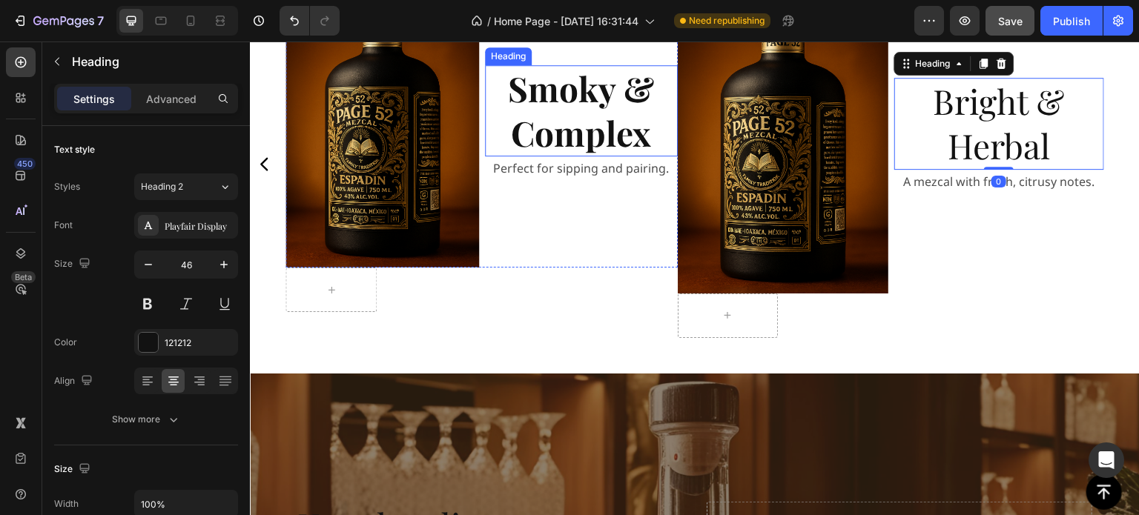
click at [630, 156] on strong "Smoky & Complex" at bounding box center [581, 110] width 146 height 90
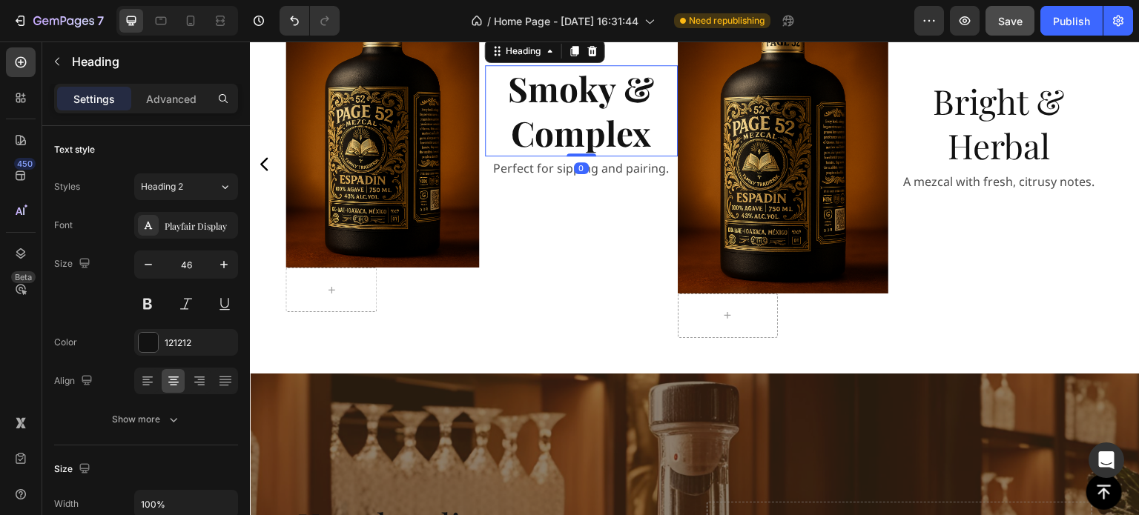
click at [599, 153] on strong "Smoky & Complex" at bounding box center [581, 110] width 146 height 90
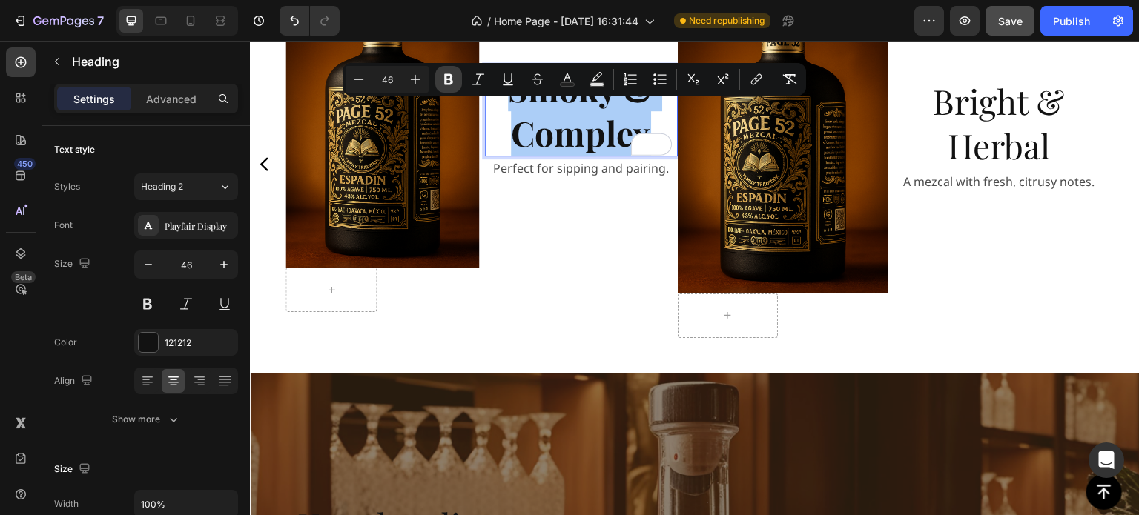
drag, startPoint x: 454, startPoint y: 80, endPoint x: 469, endPoint y: 121, distance: 43.4
click at [454, 80] on icon "Editor contextual toolbar" at bounding box center [448, 79] width 15 height 15
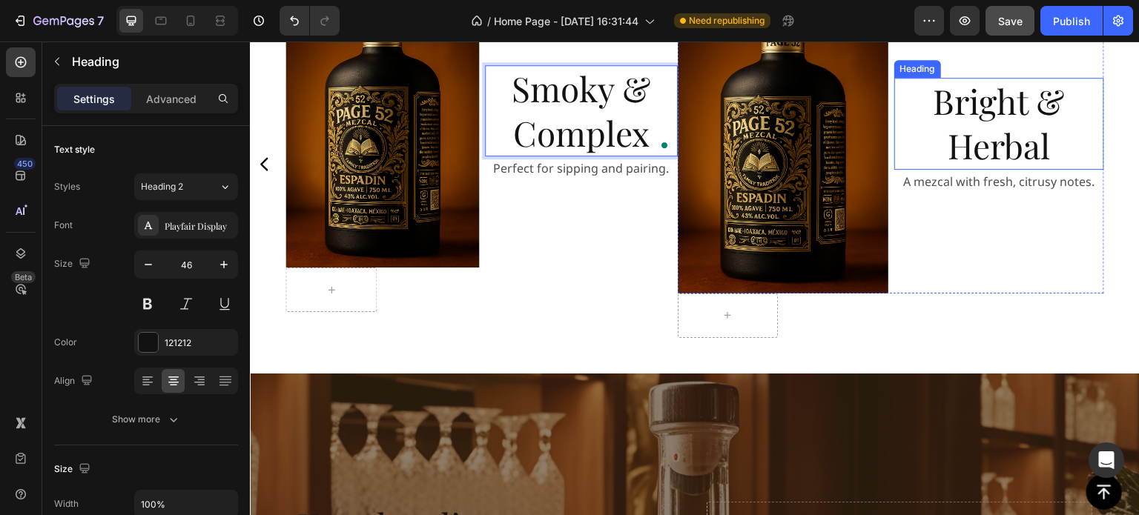
click at [976, 169] on h2 "Bright & Herbal" at bounding box center [999, 124] width 211 height 92
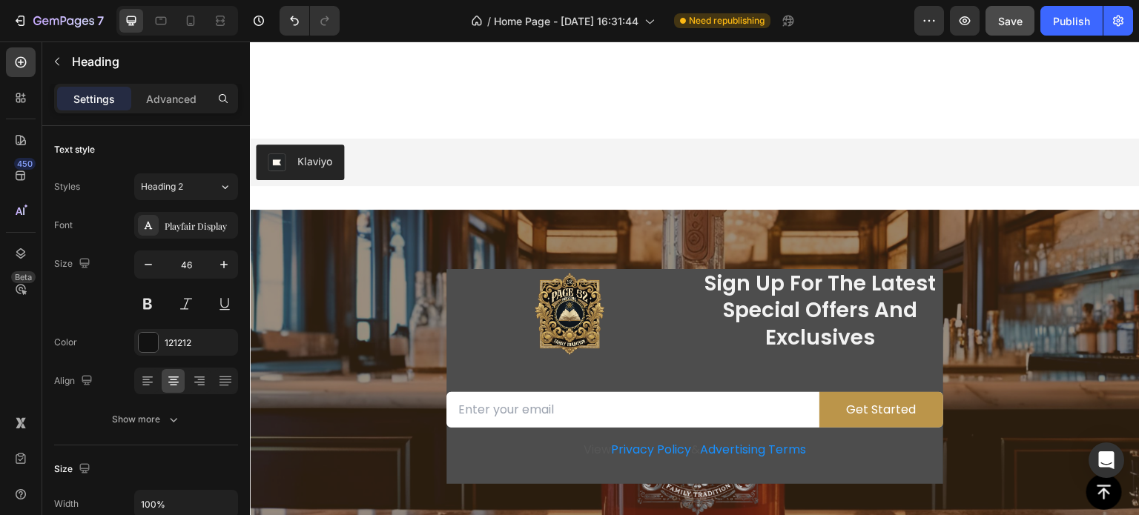
scroll to position [3411, 0]
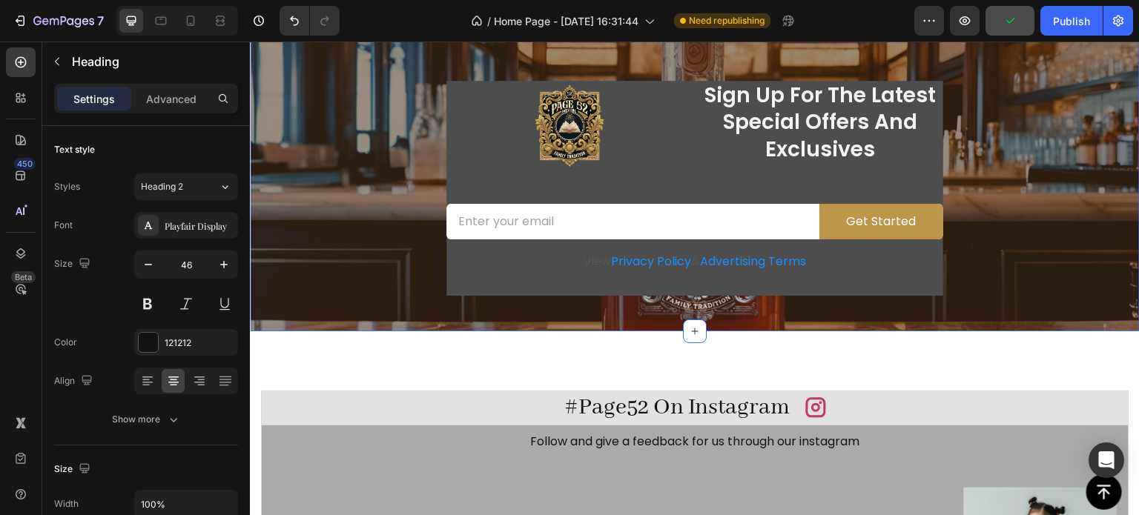
click at [455, 270] on p "View Privacy Policy & Advertising Terms" at bounding box center [695, 262] width 494 height 18
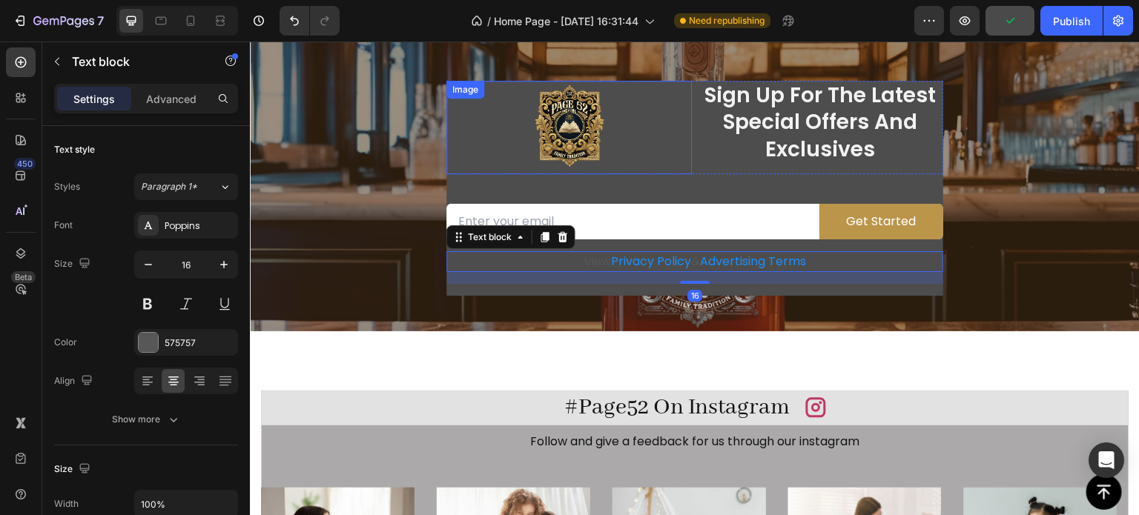
click at [466, 149] on div at bounding box center [568, 127] width 245 height 93
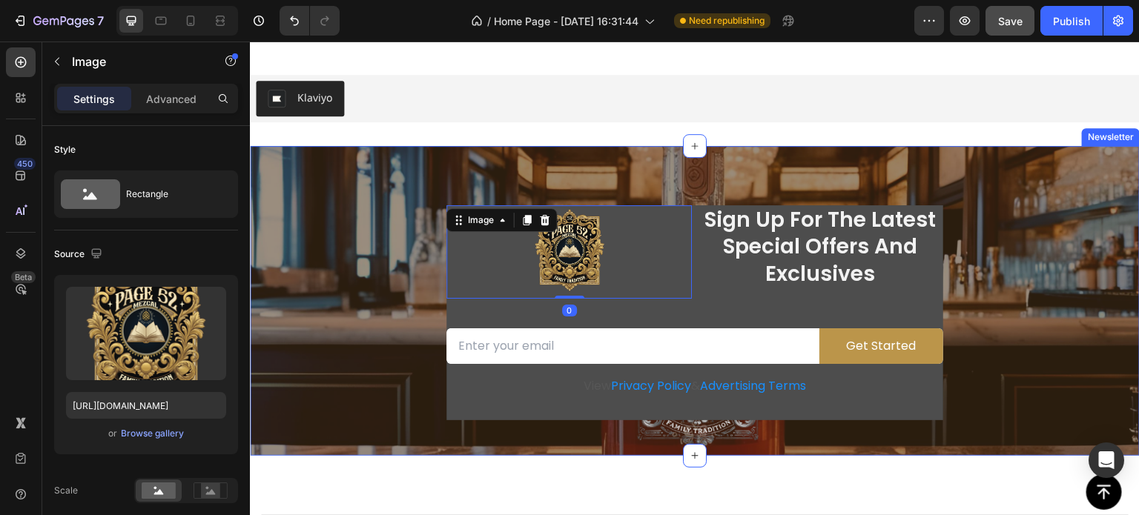
scroll to position [3262, 0]
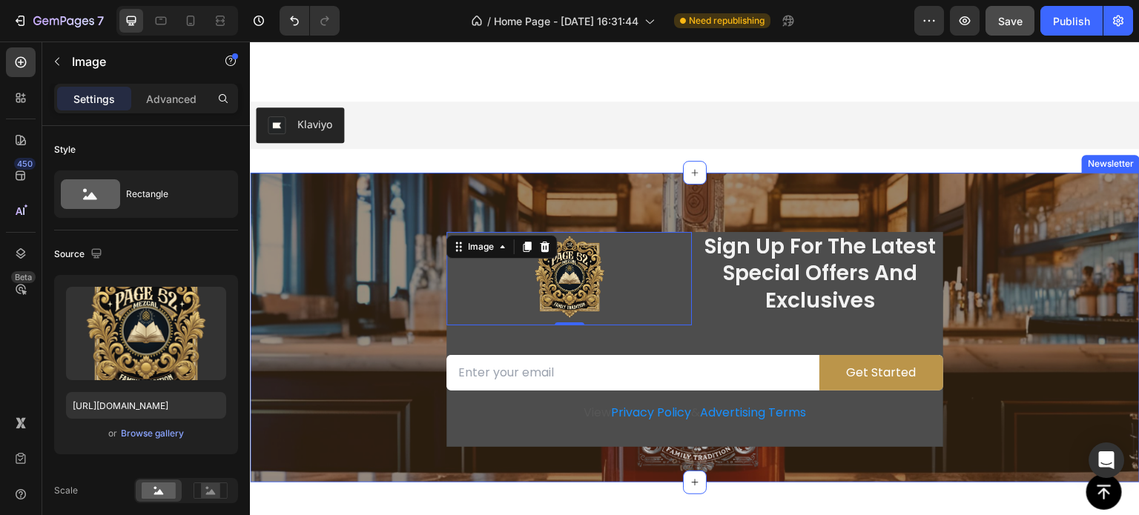
click at [991, 214] on div "Image 0 Sign Up For The Latest Special Offers And Exclusives Heading Row Email …" at bounding box center [695, 328] width 890 height 310
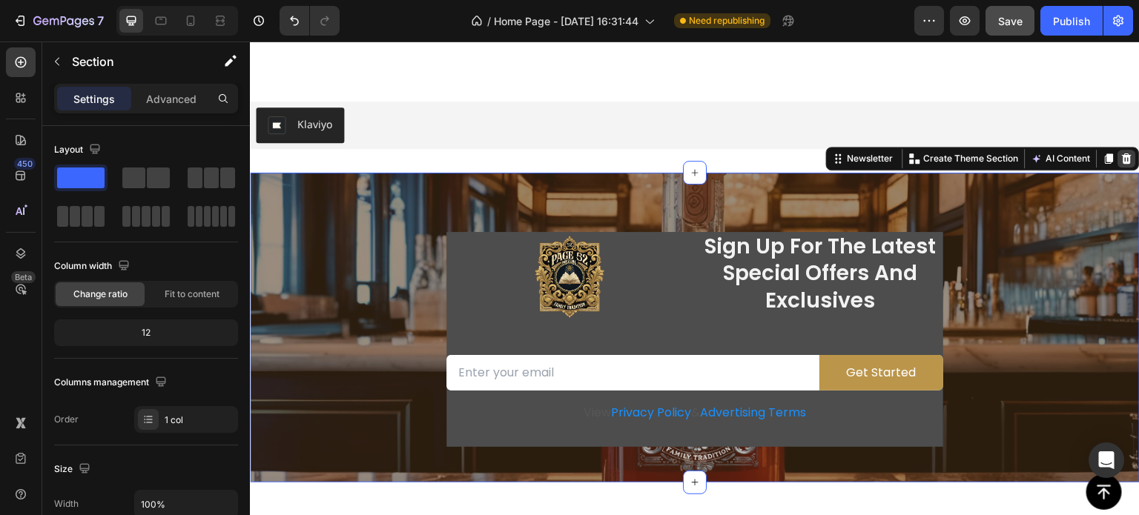
click at [1121, 158] on icon at bounding box center [1127, 159] width 12 height 12
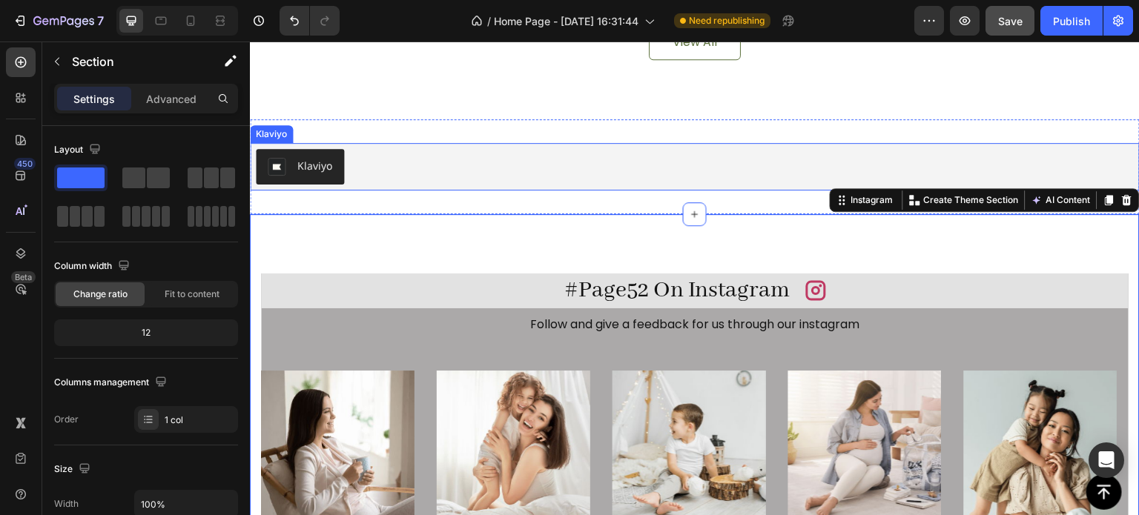
scroll to position [3188, 0]
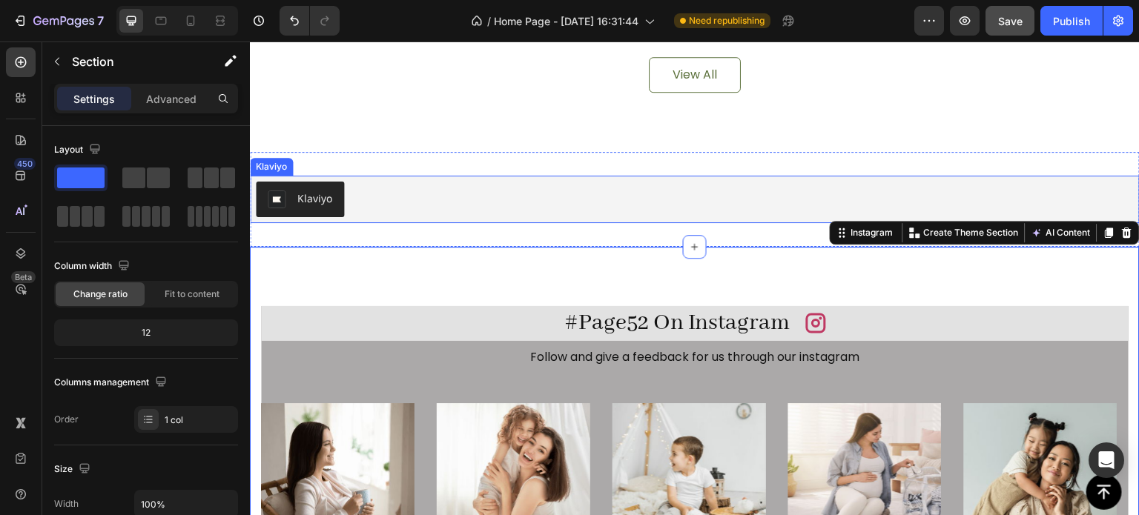
click at [374, 171] on div "Klaviyo Klaviyo Section 10" at bounding box center [695, 199] width 890 height 95
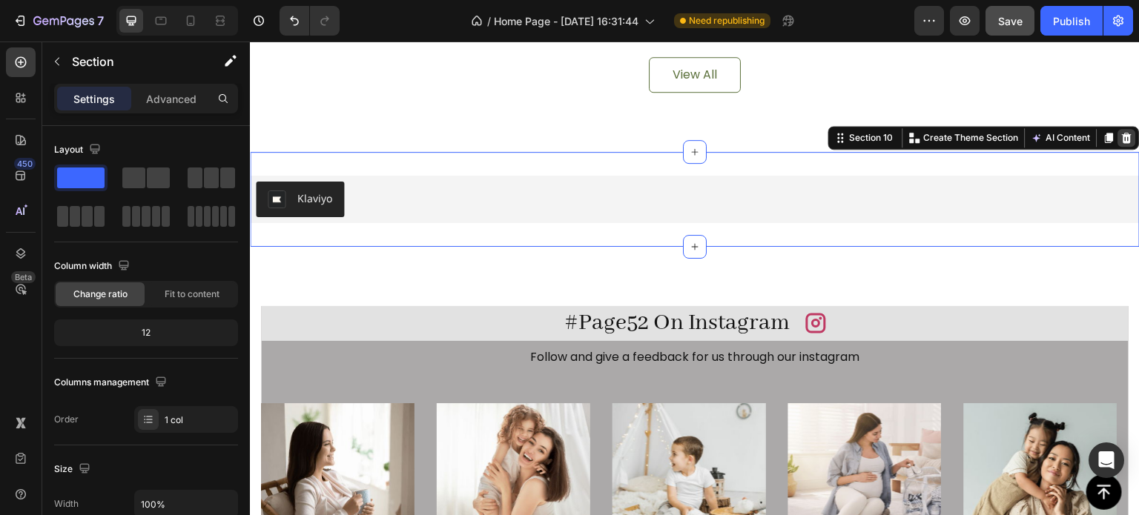
click at [1121, 139] on icon at bounding box center [1127, 138] width 12 height 12
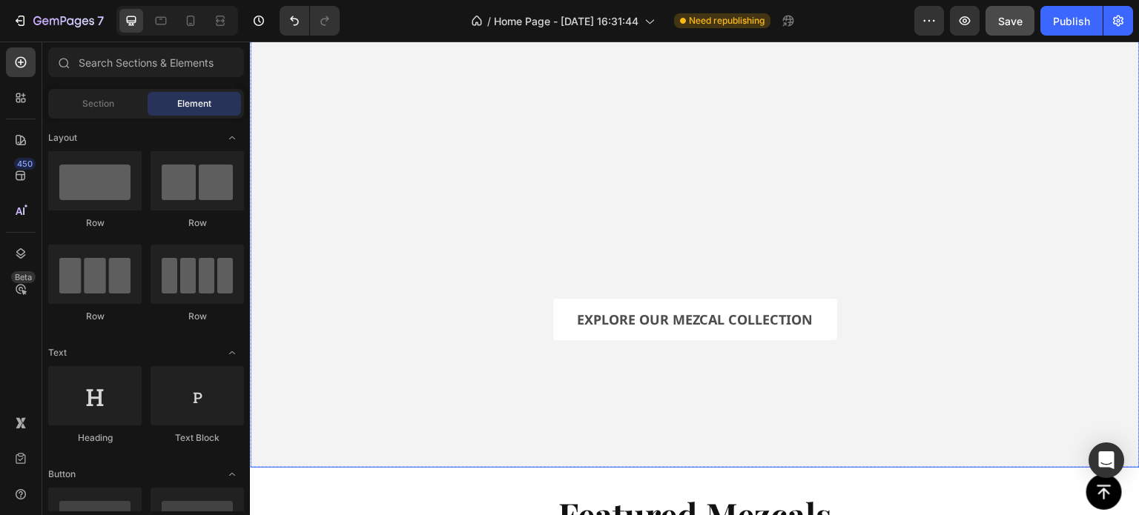
scroll to position [0, 0]
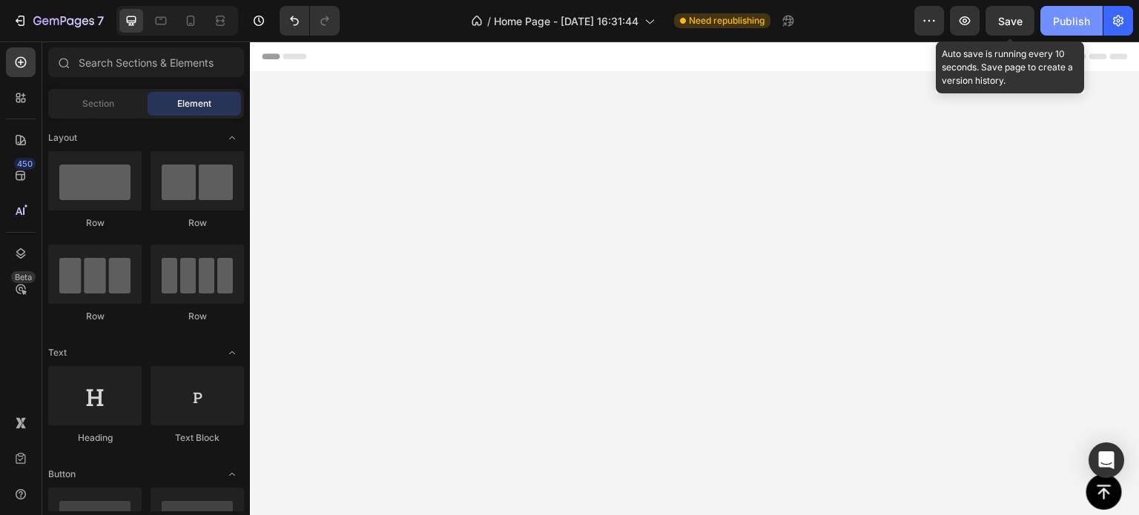
drag, startPoint x: 1014, startPoint y: 19, endPoint x: 1042, endPoint y: 19, distance: 28.9
click at [1014, 19] on span "Save" at bounding box center [1010, 21] width 24 height 13
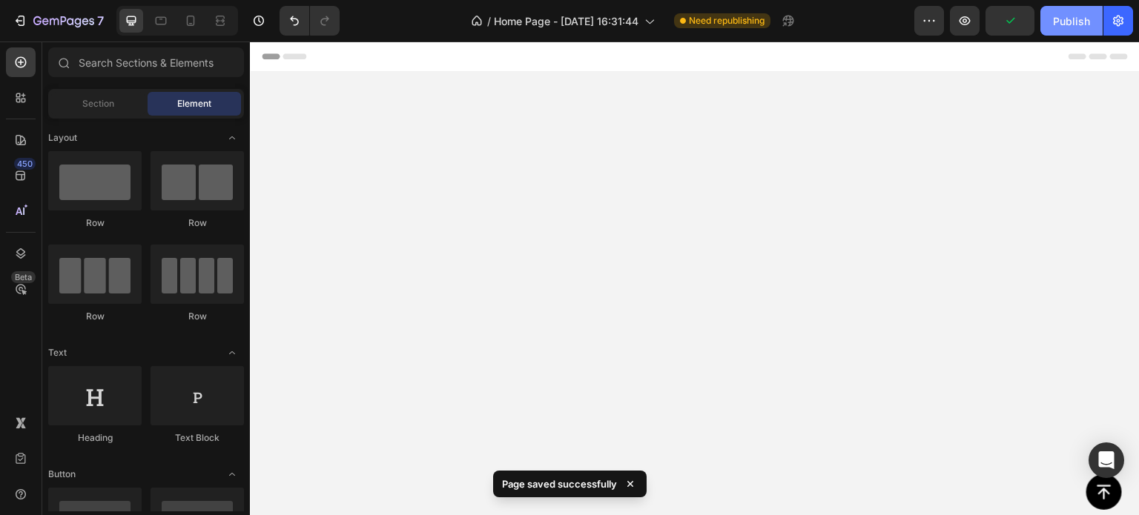
click at [1068, 17] on div "Publish" at bounding box center [1071, 21] width 37 height 16
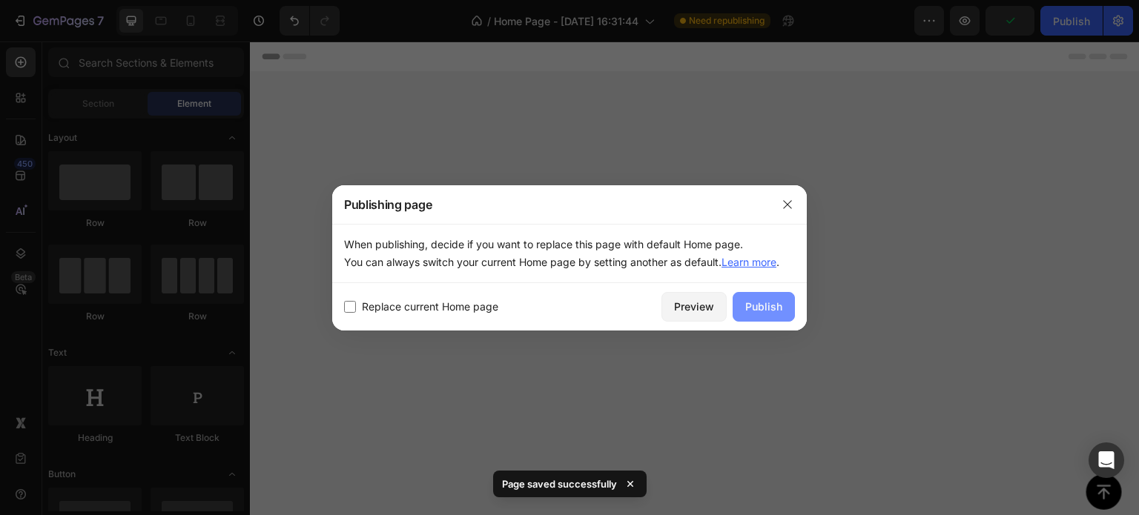
drag, startPoint x: 762, startPoint y: 314, endPoint x: 815, endPoint y: 145, distance: 176.3
click at [761, 314] on div "Publish" at bounding box center [763, 307] width 37 height 16
